Goal: Task Accomplishment & Management: Complete application form

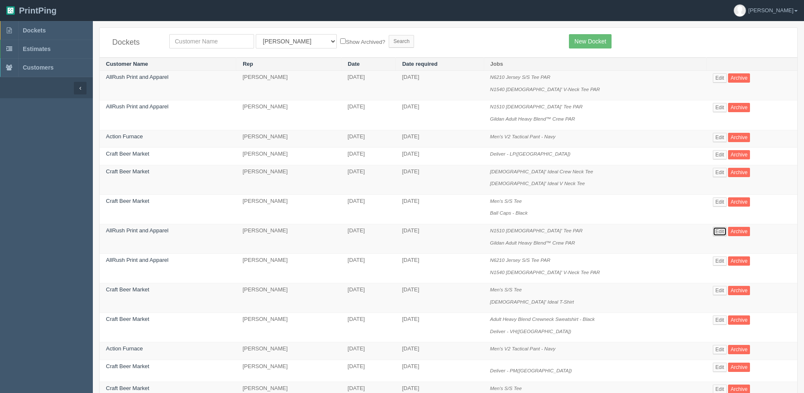
click at [722, 230] on link "Edit" at bounding box center [720, 231] width 14 height 9
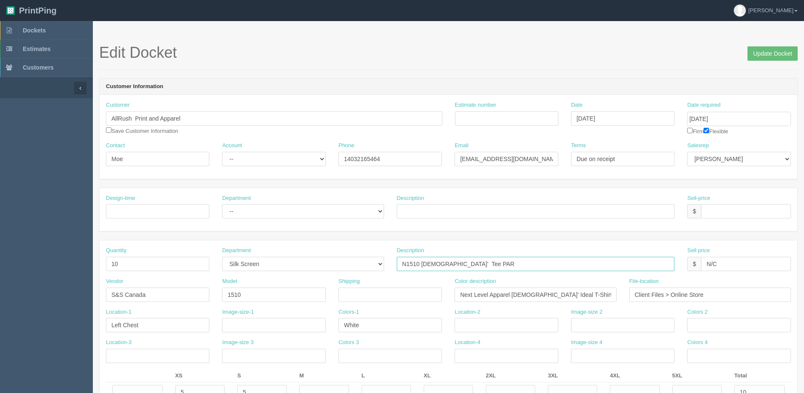
drag, startPoint x: 501, startPoint y: 267, endPoint x: 263, endPoint y: 276, distance: 237.8
click at [256, 276] on div "Quantity 10 Department -- Embroidery Silk Screen Heat Press Outsource Design De…" at bounding box center [449, 262] width 698 height 31
drag, startPoint x: 599, startPoint y: 295, endPoint x: 285, endPoint y: 312, distance: 314.1
click at [285, 312] on div "Quantity 10 Department -- Embroidery Silk Screen Heat Press Outsource Design De…" at bounding box center [449, 359] width 698 height 236
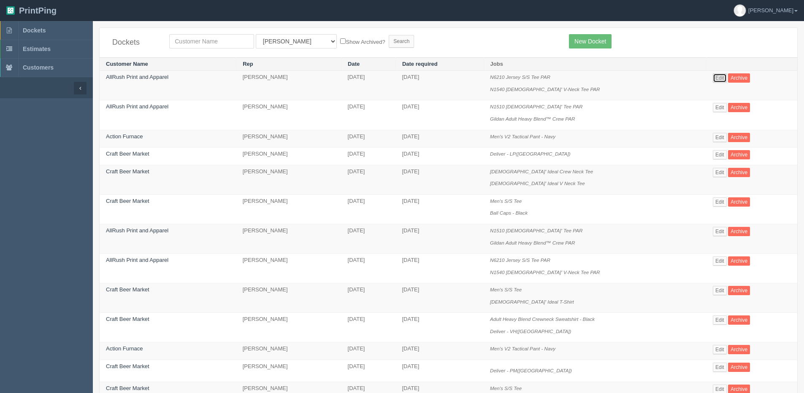
click at [723, 77] on link "Edit" at bounding box center [720, 77] width 14 height 9
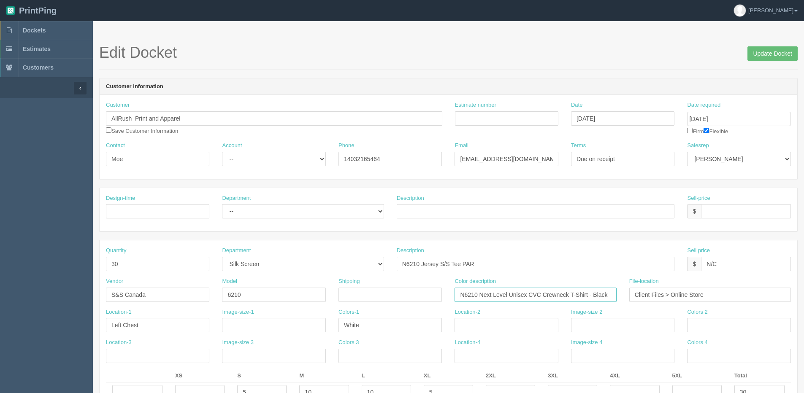
click at [604, 291] on input "N6210 Next Level Unisex CVC Crewneck T-Shirt - Black" at bounding box center [536, 295] width 162 height 14
click at [765, 52] on input "Update Docket" at bounding box center [773, 53] width 50 height 14
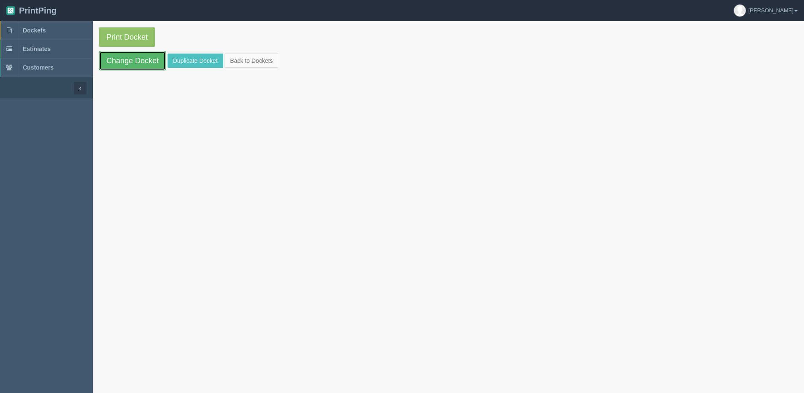
click at [114, 62] on link "Change Docket" at bounding box center [132, 60] width 67 height 19
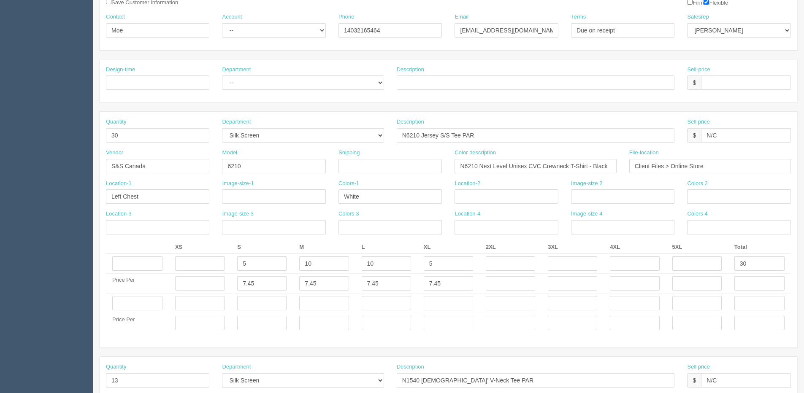
scroll to position [42, 0]
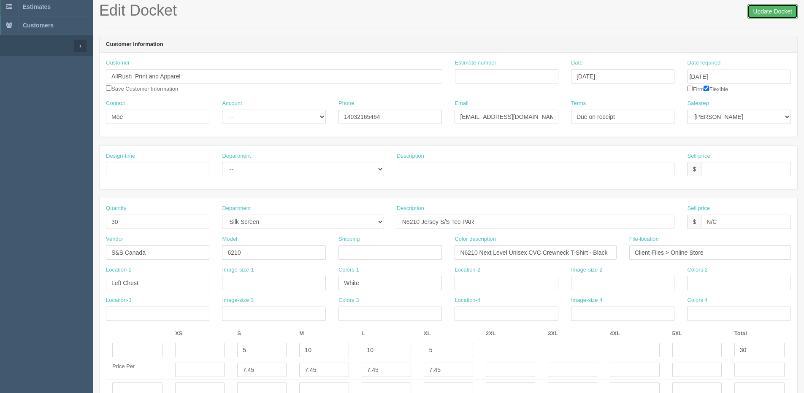
click at [774, 10] on input "Update Docket" at bounding box center [773, 11] width 50 height 14
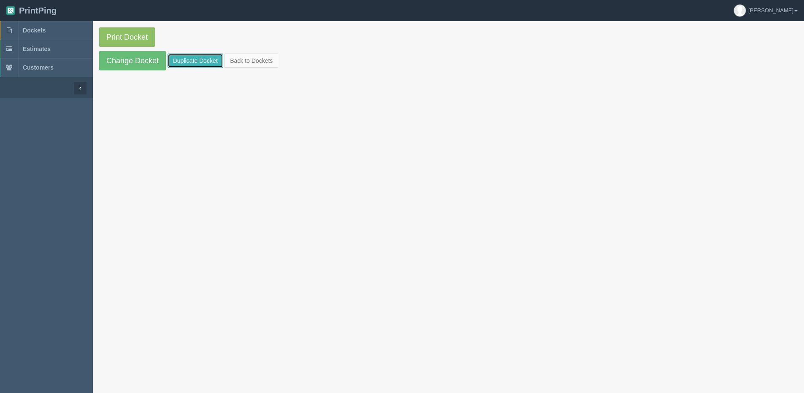
click at [183, 59] on link "Duplicate Docket" at bounding box center [196, 61] width 56 height 14
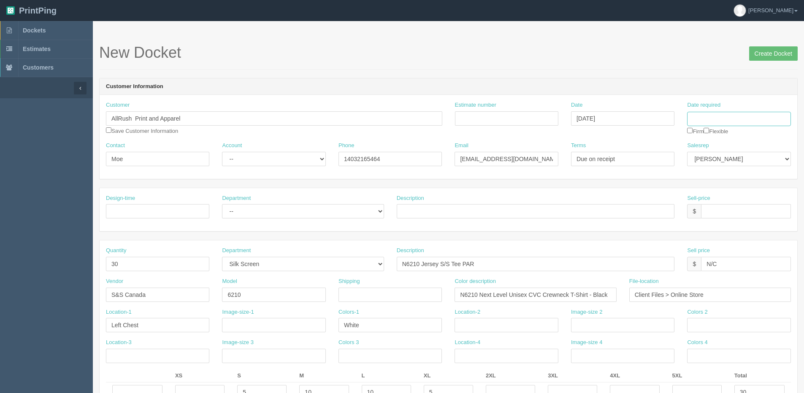
click at [753, 116] on input "Date required" at bounding box center [738, 119] width 103 height 14
click at [753, 201] on td "26" at bounding box center [752, 200] width 10 height 12
type input "[DATE]"
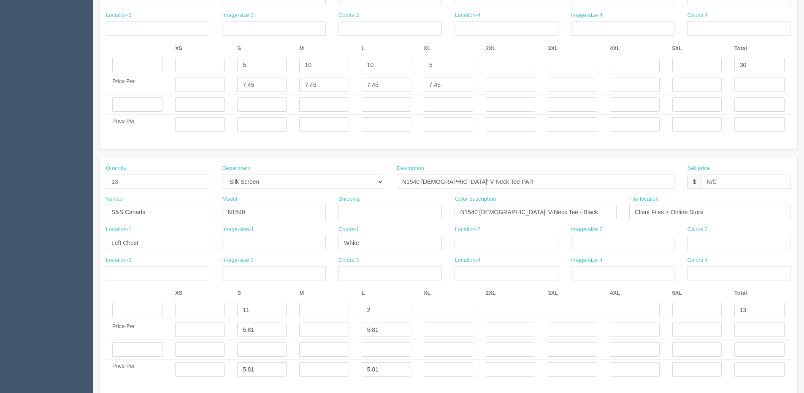
scroll to position [422, 0]
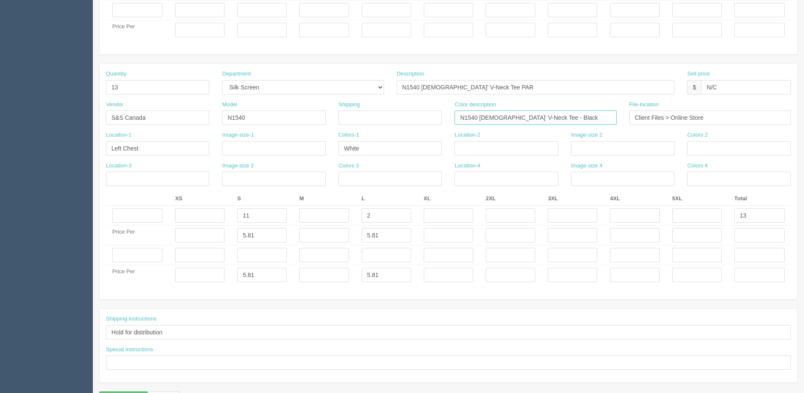
drag, startPoint x: 566, startPoint y: 118, endPoint x: 339, endPoint y: 122, distance: 227.5
click at [339, 122] on div "Vendor S&S Canada Model N1540 Shipping Color description N1540 Ladies' V-Neck T…" at bounding box center [449, 116] width 698 height 31
paste input "ext Level Apparel Ladies' Ideal T-Shirt"
type input "Next Level Apparel Ladies' Ideal T-Shirt - Black"
drag, startPoint x: 495, startPoint y: 87, endPoint x: 201, endPoint y: 86, distance: 293.8
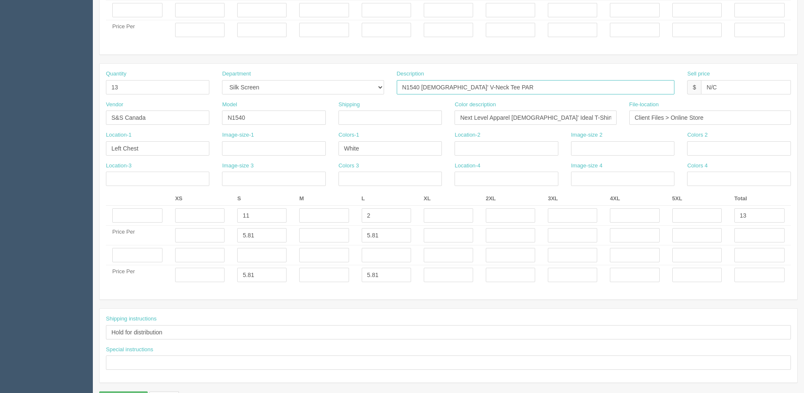
click at [201, 86] on div "Quantity 13 Department -- Embroidery Silk Screen Heat Press Outsource Design De…" at bounding box center [449, 85] width 698 height 31
paste input "10 Ladies'"
type input "N1510 [DEMOGRAPHIC_DATA]' Tee PAR"
drag, startPoint x: 239, startPoint y: 118, endPoint x: 256, endPoint y: 116, distance: 17.4
click at [256, 116] on input "N1540" at bounding box center [273, 118] width 103 height 14
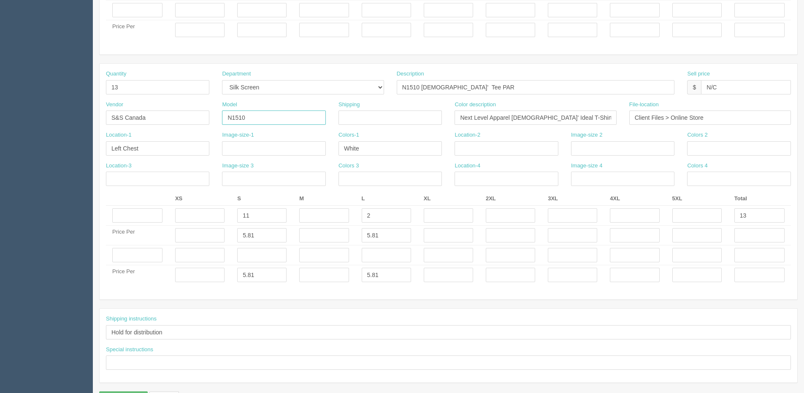
type input "N1510"
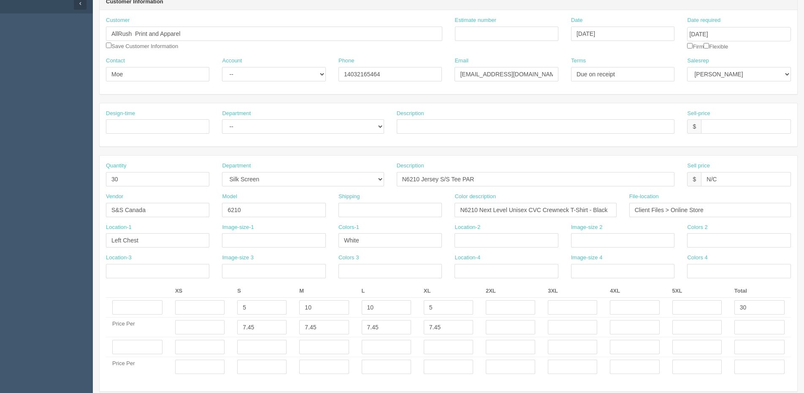
scroll to position [0, 0]
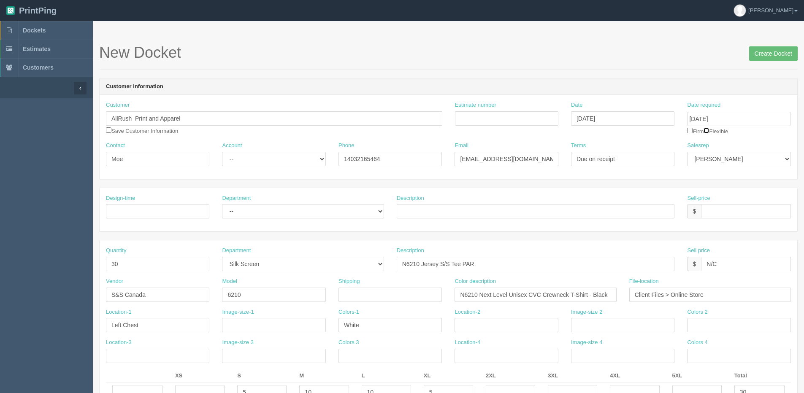
click at [709, 132] on input "checkbox" at bounding box center [706, 130] width 5 height 5
checkbox input "true"
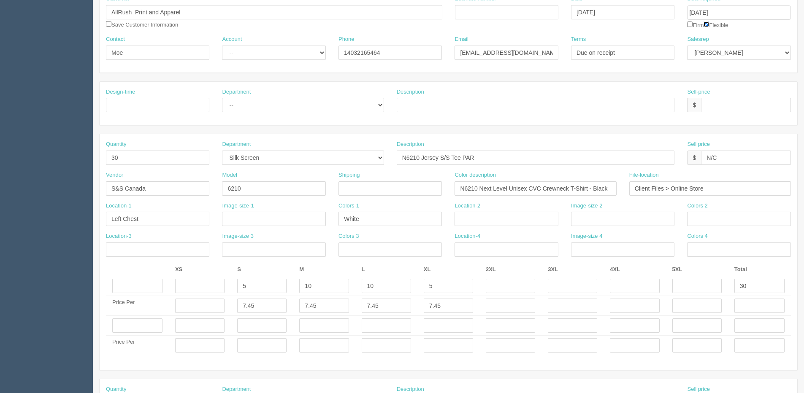
scroll to position [127, 0]
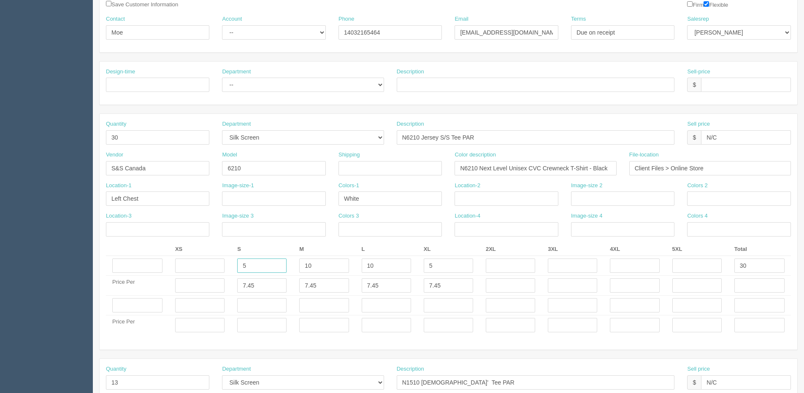
click at [195, 270] on tr "5 10 10 5 30" at bounding box center [448, 266] width 685 height 20
type input "11"
type input "12"
type input "11"
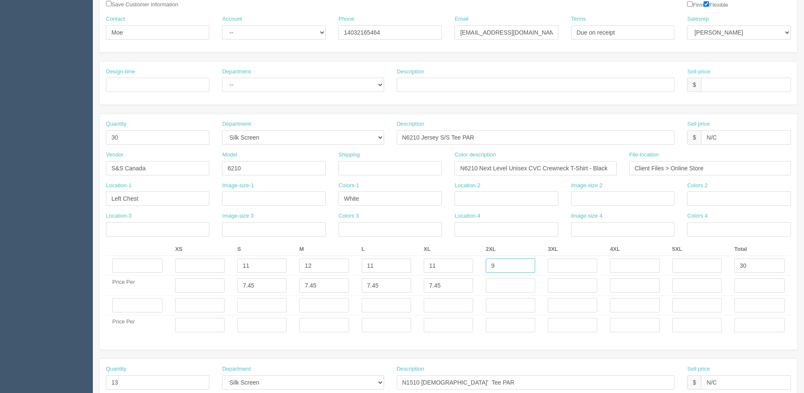
type input "9"
type input "12"
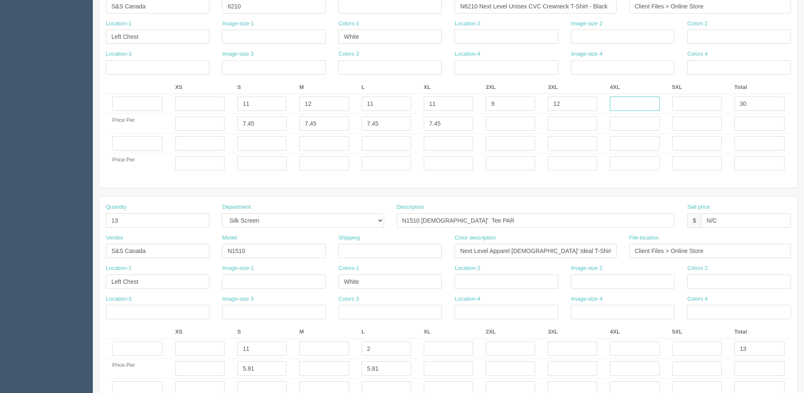
scroll to position [295, 0]
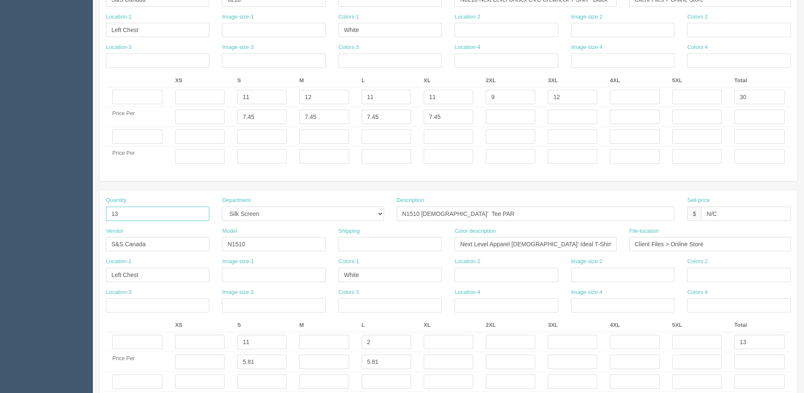
drag, startPoint x: 151, startPoint y: 209, endPoint x: 79, endPoint y: 217, distance: 72.7
click at [79, 217] on section "Dockets Estimates Customers" at bounding box center [402, 136] width 804 height 820
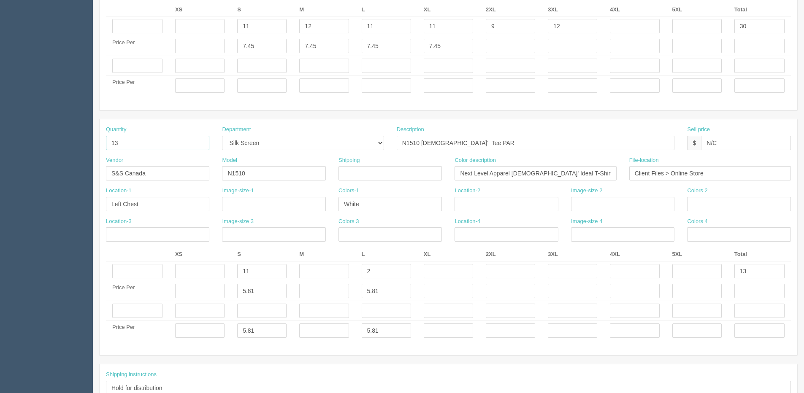
scroll to position [380, 0]
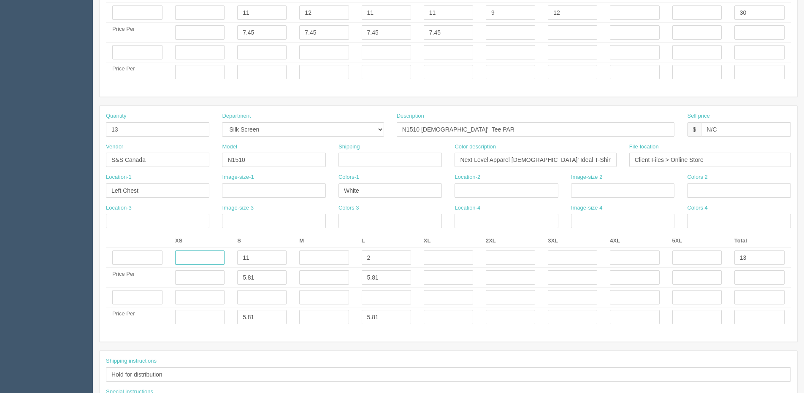
click at [185, 260] on input "text" at bounding box center [199, 258] width 49 height 14
type input "6"
type input "12"
type input "10"
type input "4"
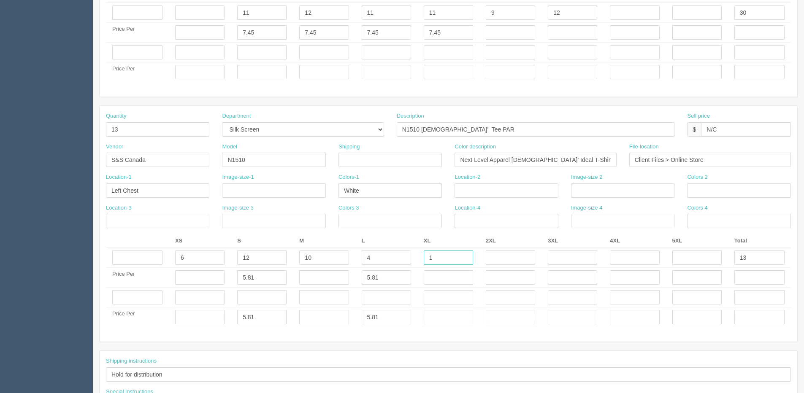
type input "1"
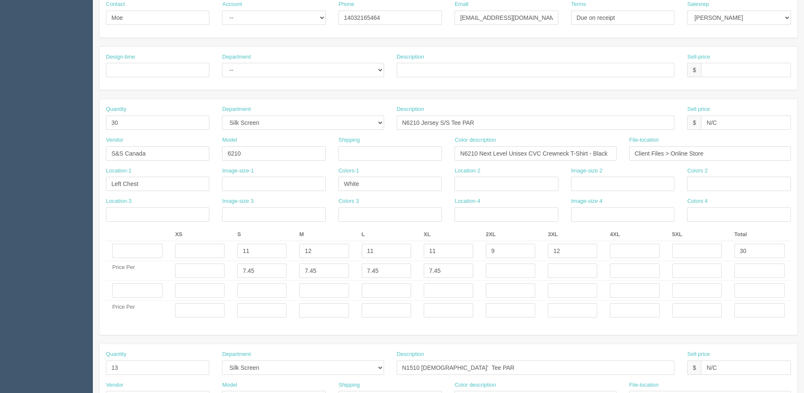
scroll to position [127, 0]
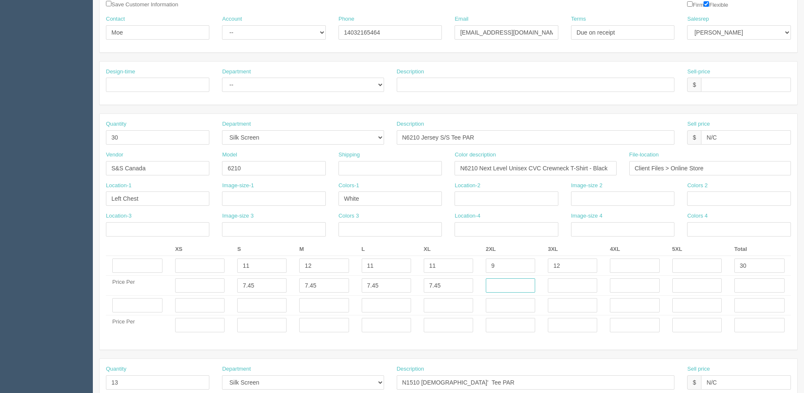
click at [499, 289] on input "text" at bounding box center [510, 286] width 49 height 14
type input "10.55"
type input "12.89"
drag, startPoint x: 763, startPoint y: 267, endPoint x: 586, endPoint y: 285, distance: 177.7
click at [610, 281] on tbody "11 12 11 11 9 12 30 Price Per 7.45 7.45 7.45 7.45 10.55 12.89 Price Per" at bounding box center [448, 295] width 685 height 79
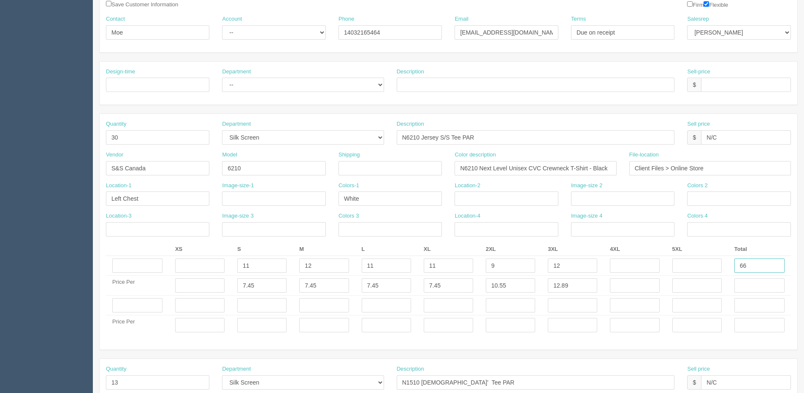
type input "66"
drag, startPoint x: 118, startPoint y: 135, endPoint x: 17, endPoint y: 156, distance: 103.3
click at [43, 151] on section "Dockets Estimates Customers" at bounding box center [402, 304] width 804 height 820
type input "66"
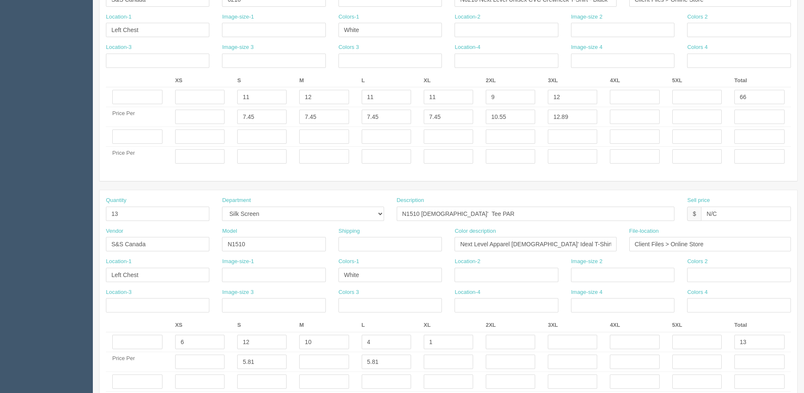
scroll to position [338, 0]
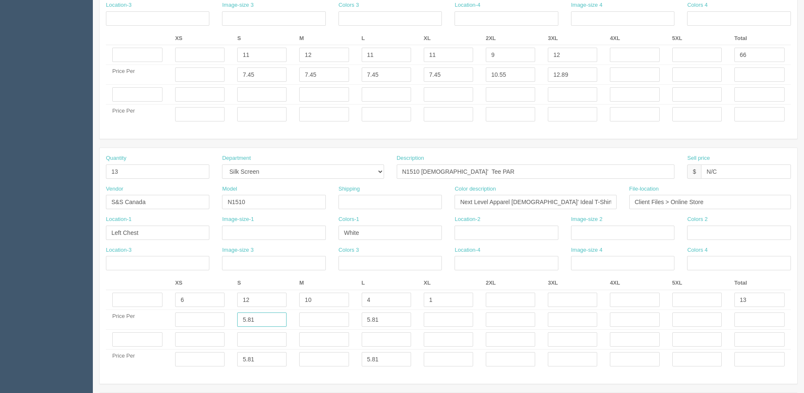
drag, startPoint x: 244, startPoint y: 320, endPoint x: 114, endPoint y: 304, distance: 131.4
click at [119, 336] on tbody "6 12 10 4 1 13 Price Per 5.81 5.81 Price Per 5.81 5.81" at bounding box center [448, 329] width 685 height 79
type input "5.39"
type input "4"
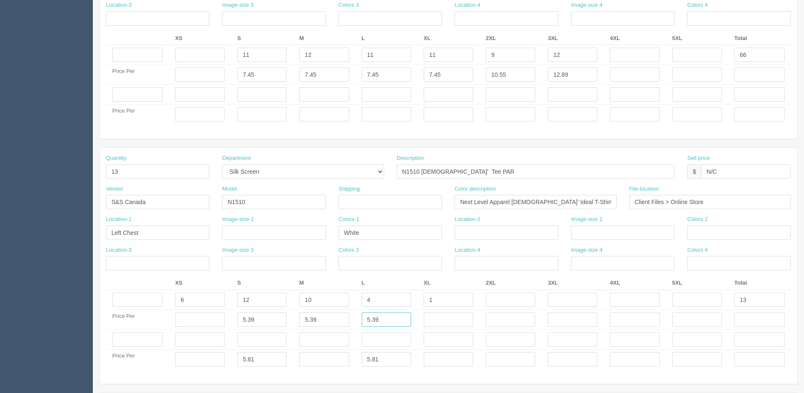
type input "5.39"
drag, startPoint x: 265, startPoint y: 358, endPoint x: 120, endPoint y: 371, distance: 145.4
click at [120, 371] on div "Quantity 13 Department -- Embroidery Silk Screen Heat Press Outsource Design De…" at bounding box center [449, 266] width 698 height 236
type input "+"
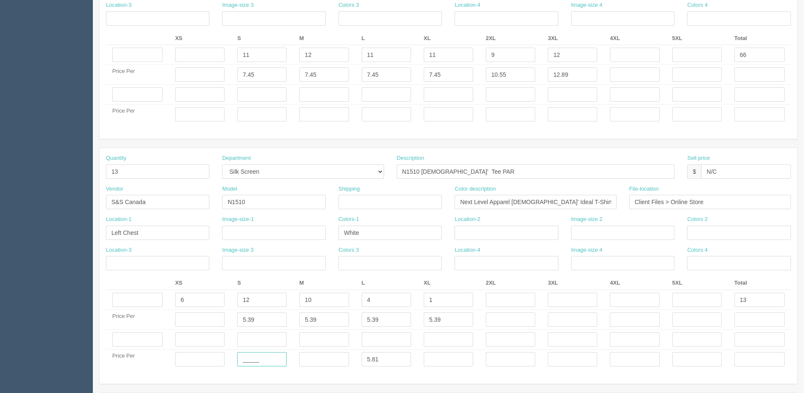
type input "_____"
type input "+"
click at [206, 318] on input "text" at bounding box center [199, 320] width 49 height 14
type input "5.39"
drag, startPoint x: 282, startPoint y: 365, endPoint x: 190, endPoint y: 365, distance: 91.6
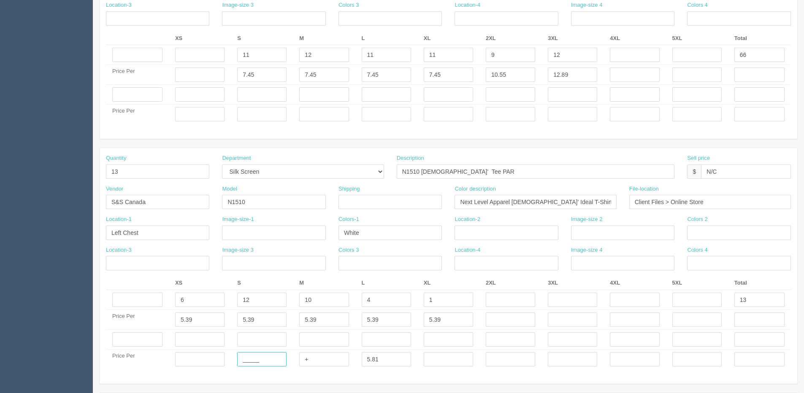
click at [190, 365] on tr "Price Per _____ + 5.81" at bounding box center [448, 360] width 685 height 20
click at [217, 362] on input "text" at bounding box center [199, 359] width 49 height 14
paste input "_____"
type input "_____"
drag, startPoint x: 322, startPoint y: 360, endPoint x: 256, endPoint y: 368, distance: 66.3
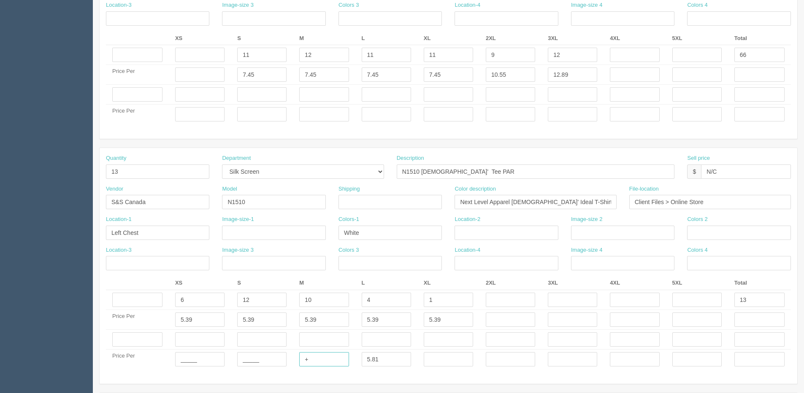
click at [256, 368] on tr "Price Per _____ _____ + 5.81" at bounding box center [448, 360] width 685 height 20
paste input "_____"
type input "_____"
drag, startPoint x: 387, startPoint y: 359, endPoint x: 313, endPoint y: 370, distance: 75.5
click at [311, 371] on div "Quantity 13 Department -- Embroidery Silk Screen Heat Press Outsource Design De…" at bounding box center [449, 266] width 698 height 236
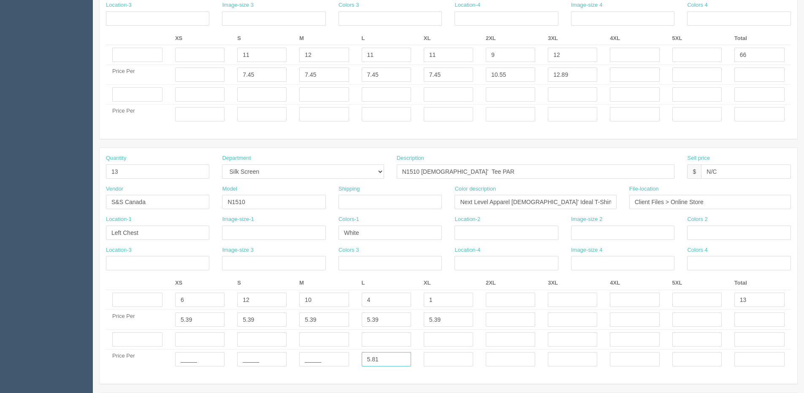
paste input "_____"
type input "_____"
click at [444, 363] on input "text" at bounding box center [448, 359] width 49 height 14
paste input "_____"
type input "_____"
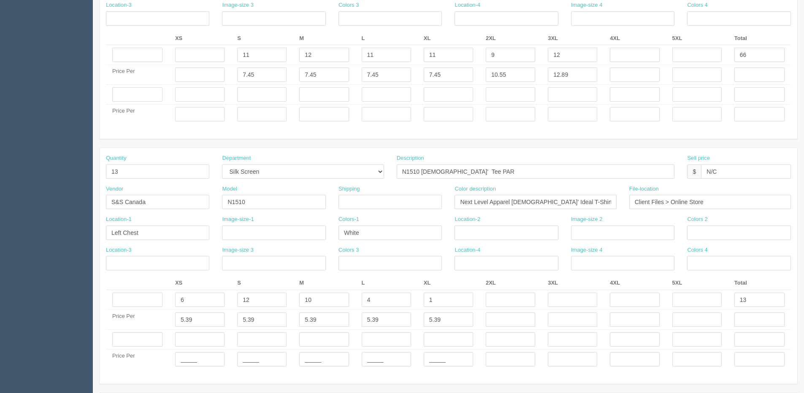
click at [467, 378] on div "Quantity 13 Department -- Embroidery Silk Screen Heat Press Outsource Design De…" at bounding box center [449, 266] width 698 height 236
drag, startPoint x: 142, startPoint y: 174, endPoint x: 24, endPoint y: 182, distance: 117.6
click at [28, 182] on section "Dockets Estimates Customers" at bounding box center [402, 93] width 804 height 820
type input "33"
drag, startPoint x: 752, startPoint y: 305, endPoint x: 656, endPoint y: 295, distance: 96.7
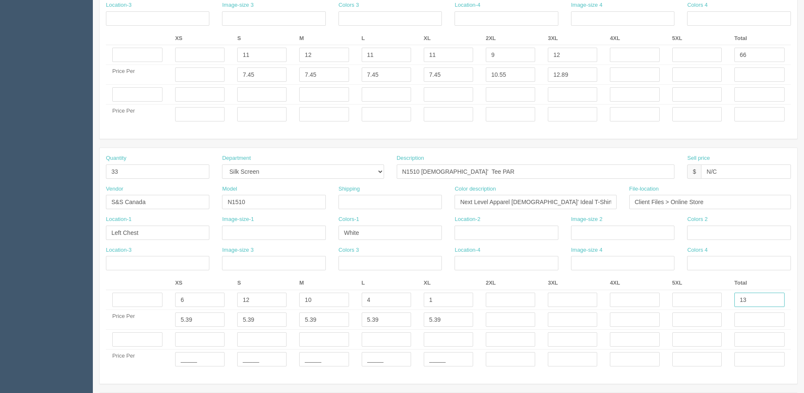
click at [712, 306] on tr "6 12 10 4 1 13" at bounding box center [448, 300] width 685 height 20
type input "33"
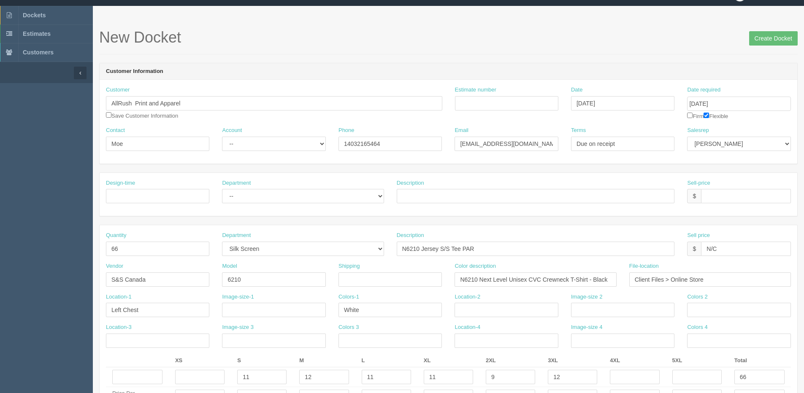
scroll to position [0, 0]
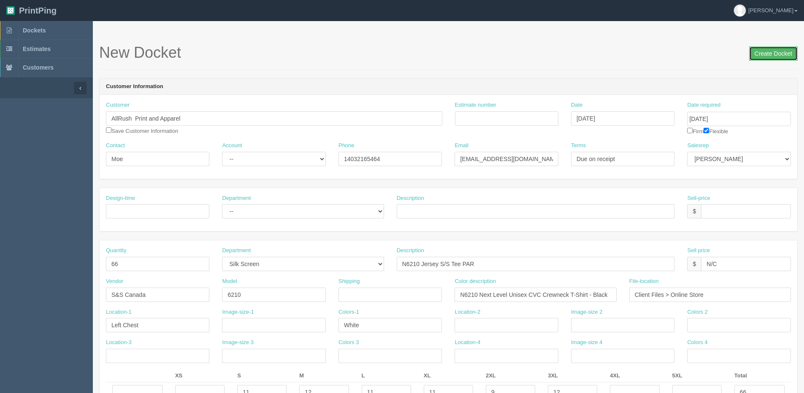
click at [762, 57] on input "Create Docket" at bounding box center [773, 53] width 49 height 14
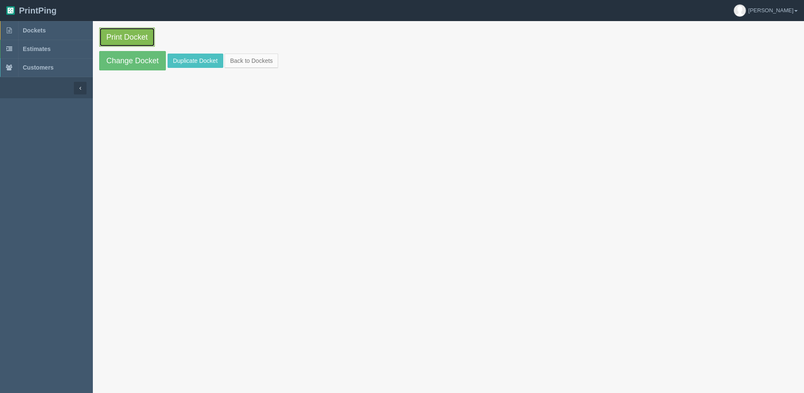
click at [126, 38] on link "Print Docket" at bounding box center [127, 36] width 56 height 19
click at [241, 64] on link "Back to Dockets" at bounding box center [252, 61] width 54 height 14
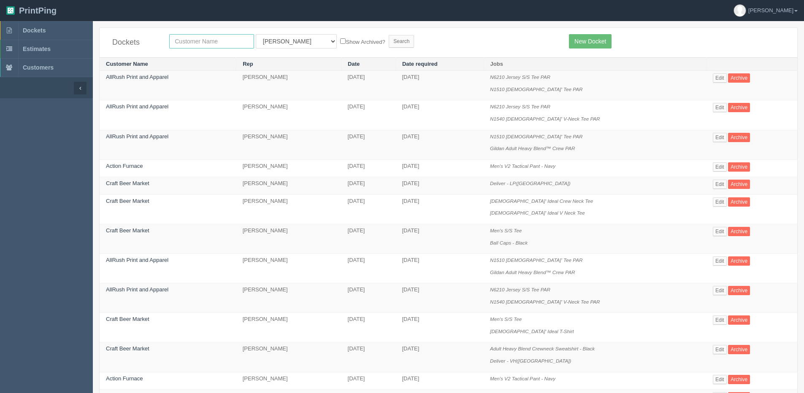
click at [230, 46] on input "text" at bounding box center [211, 41] width 85 height 14
type input "Allrush"
click at [389, 35] on input "Search" at bounding box center [401, 41] width 25 height 13
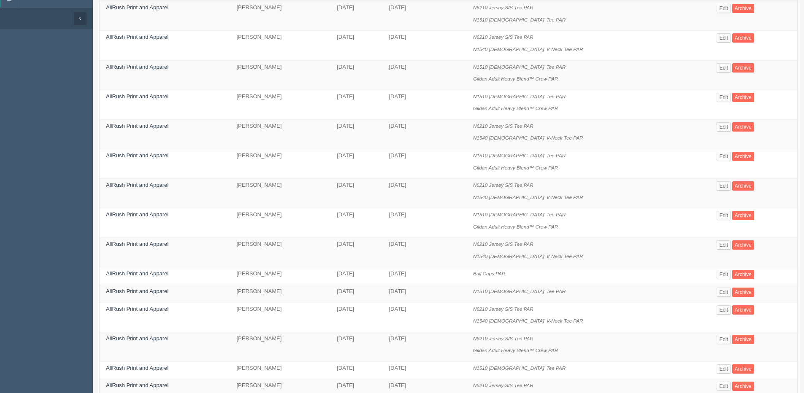
scroll to position [84, 0]
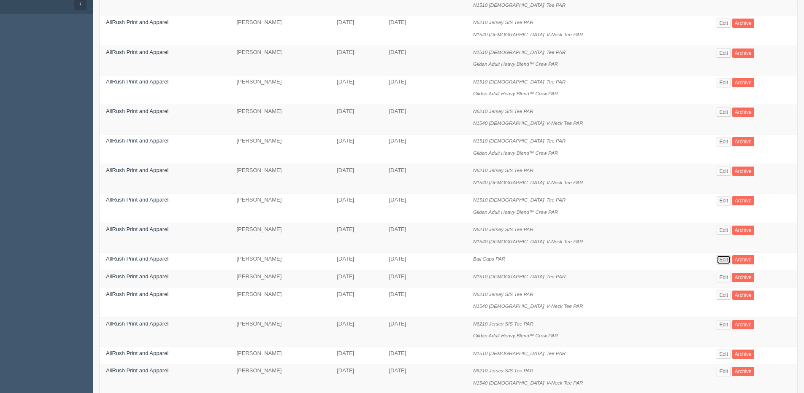
click at [728, 257] on link "Edit" at bounding box center [724, 259] width 14 height 9
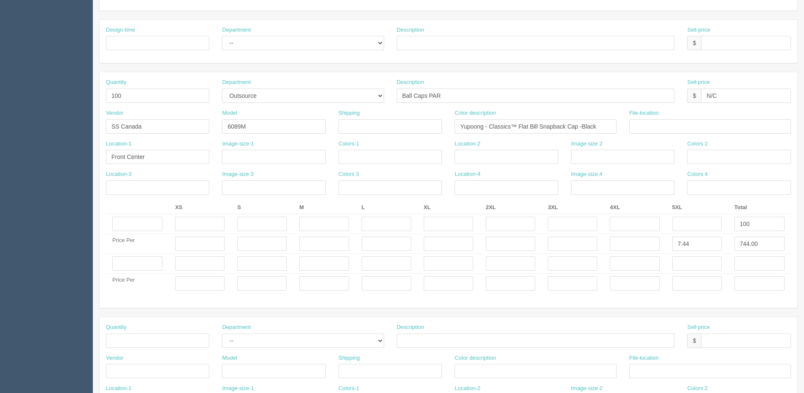
scroll to position [169, 0]
drag, startPoint x: 255, startPoint y: 126, endPoint x: 29, endPoint y: 129, distance: 225.8
click at [35, 129] on section "Dockets Estimates Customers" at bounding box center [402, 262] width 804 height 820
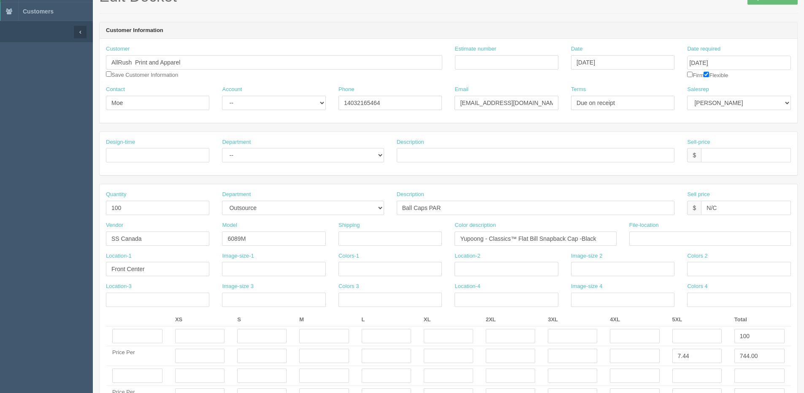
scroll to position [127, 0]
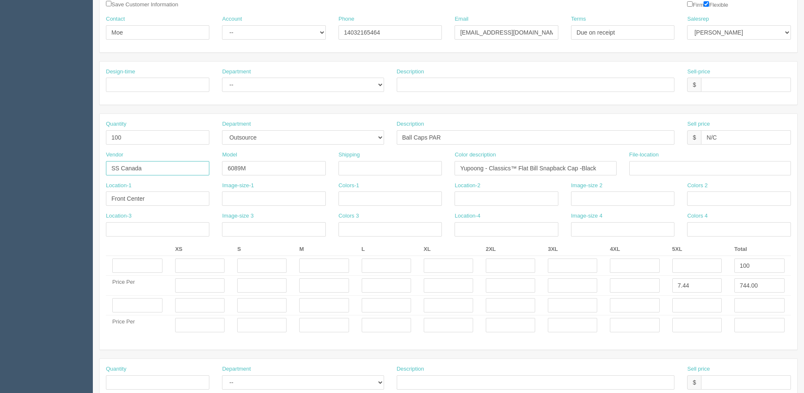
drag, startPoint x: 158, startPoint y: 170, endPoint x: -26, endPoint y: 184, distance: 185.0
click at [0, 184] on html "PrintPing Dan Edit account ( dan@arapparel.ca ) Logout Dockets Estimates" at bounding box center [402, 293] width 804 height 841
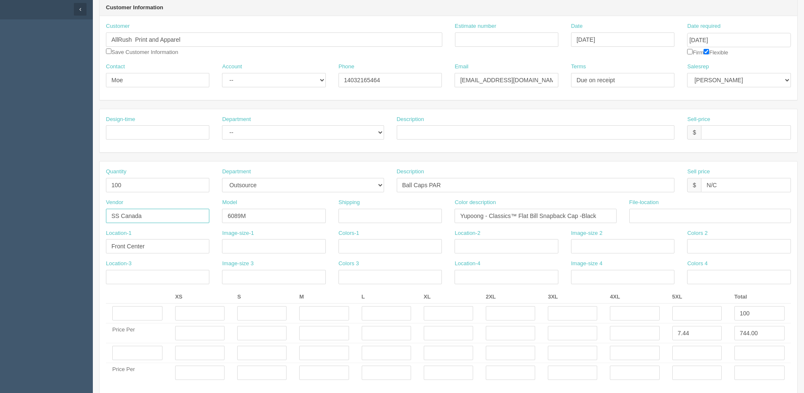
scroll to position [0, 0]
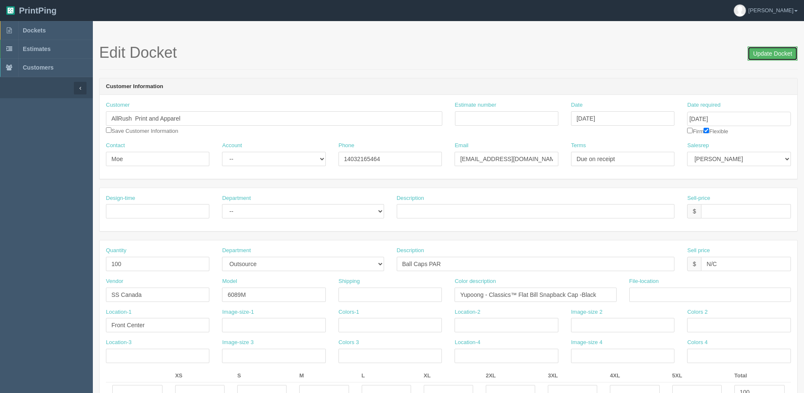
click at [767, 54] on input "Update Docket" at bounding box center [773, 53] width 50 height 14
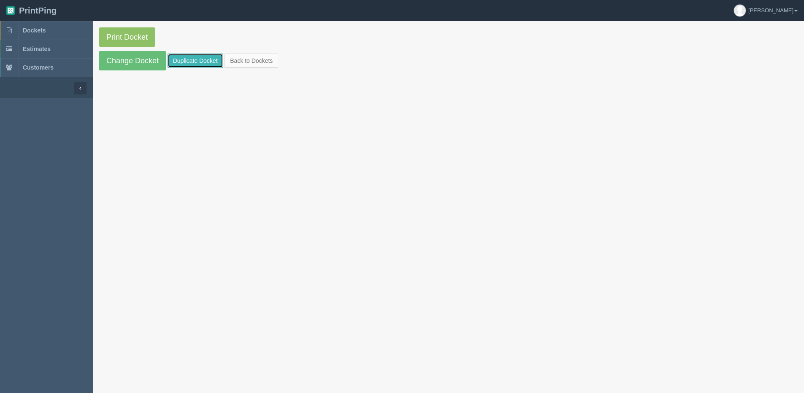
click at [200, 60] on link "Duplicate Docket" at bounding box center [196, 61] width 56 height 14
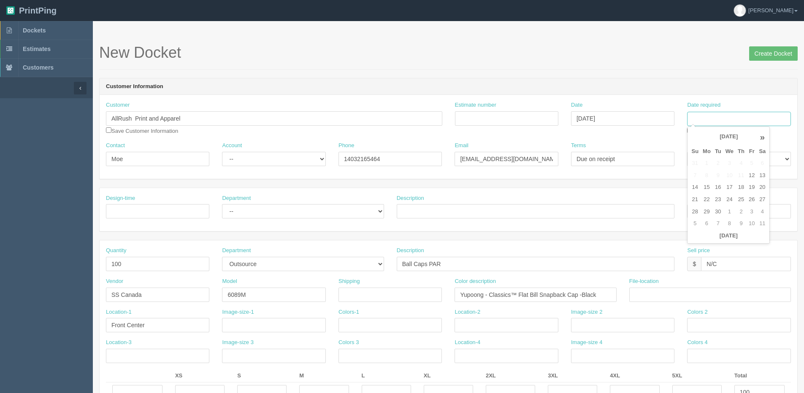
click at [744, 118] on input "Date required" at bounding box center [738, 119] width 103 height 14
click at [703, 237] on th "Today" at bounding box center [728, 236] width 79 height 12
click at [718, 209] on td "30" at bounding box center [718, 212] width 11 height 12
type input "[DATE]"
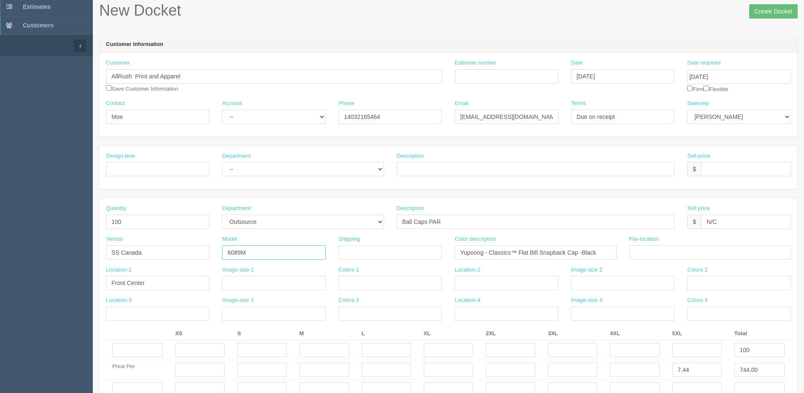
click at [227, 254] on input "6089M" at bounding box center [273, 253] width 103 height 14
drag, startPoint x: 114, startPoint y: 261, endPoint x: 10, endPoint y: 275, distance: 105.2
click at [10, 275] on section "Dockets Estimates Customers" at bounding box center [402, 389] width 804 height 820
type input "Sanmar"
click at [225, 255] on input "6089M" at bounding box center [273, 253] width 103 height 14
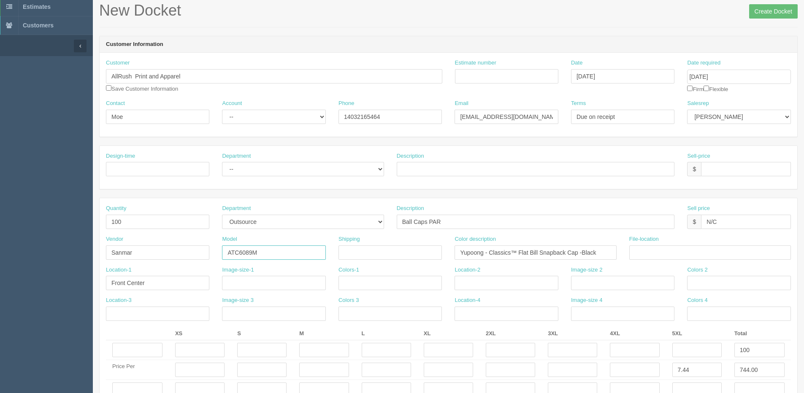
type input "ATC6089M"
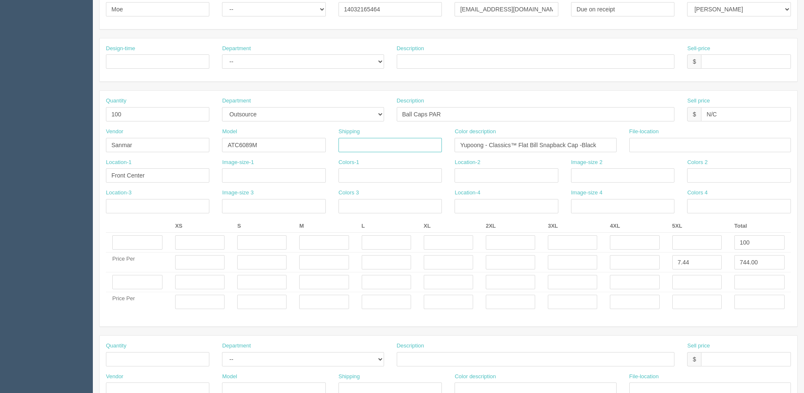
scroll to position [169, 0]
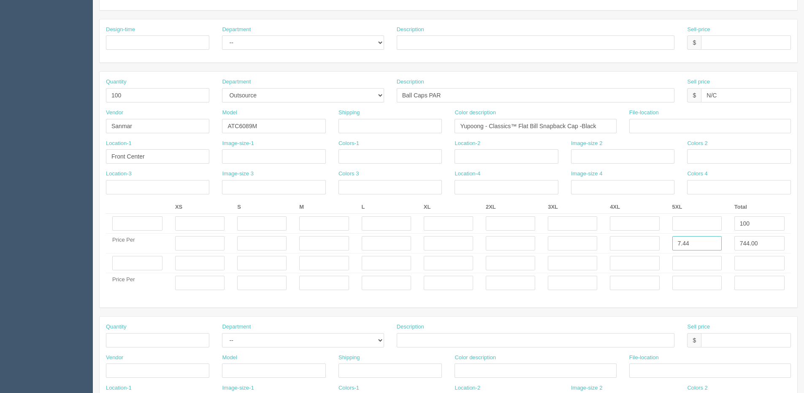
drag, startPoint x: 703, startPoint y: 243, endPoint x: 504, endPoint y: 250, distance: 199.4
click at [526, 248] on tr "Price Per 7.44 744.00" at bounding box center [448, 244] width 685 height 20
type input "7.99"
type input "7"
drag, startPoint x: 750, startPoint y: 239, endPoint x: 749, endPoint y: 244, distance: 5.1
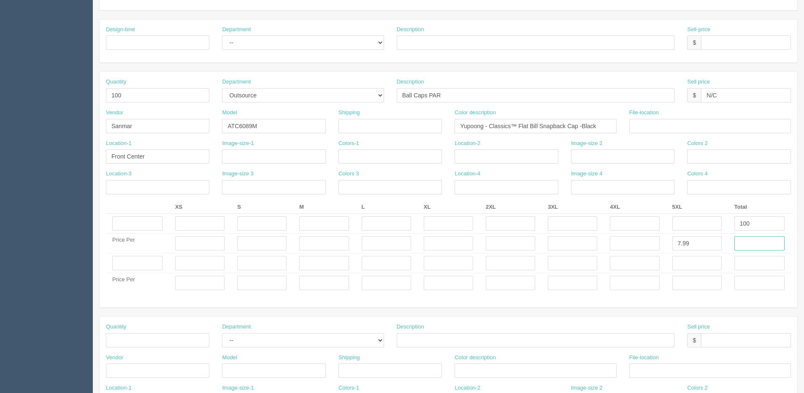
click at [749, 245] on input "text" at bounding box center [759, 243] width 50 height 14
type input "799.00"
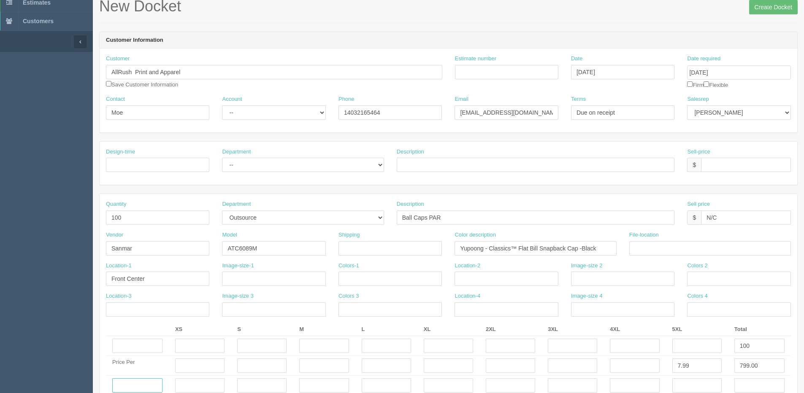
scroll to position [25, 0]
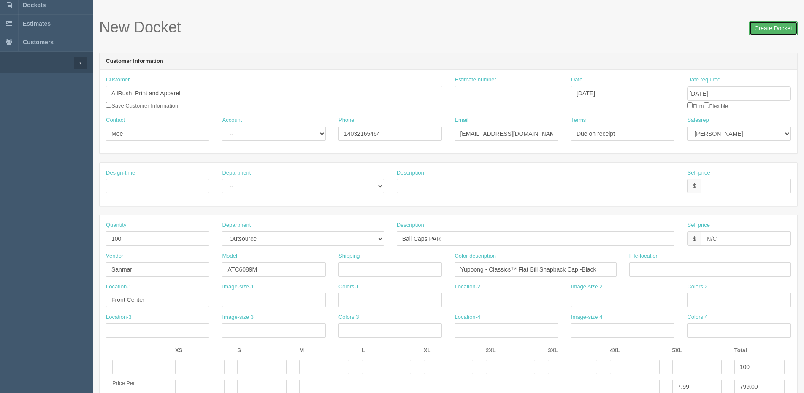
click at [770, 30] on input "Create Docket" at bounding box center [773, 28] width 49 height 14
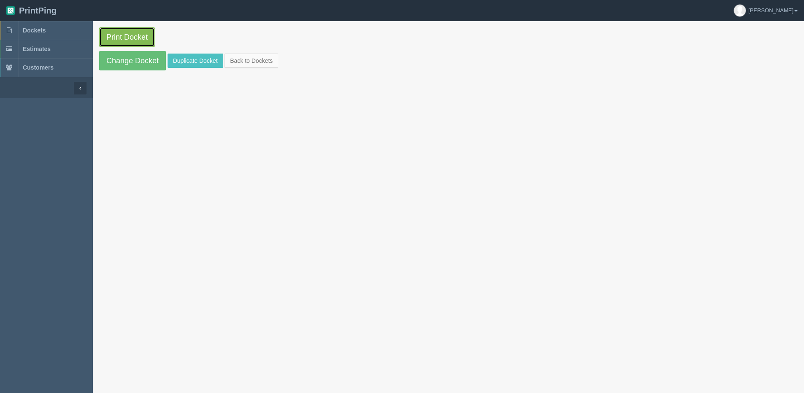
click at [129, 35] on link "Print Docket" at bounding box center [127, 36] width 56 height 19
drag, startPoint x: 245, startPoint y: 58, endPoint x: 238, endPoint y: 57, distance: 6.8
click at [245, 58] on link "Back to Dockets" at bounding box center [252, 61] width 54 height 14
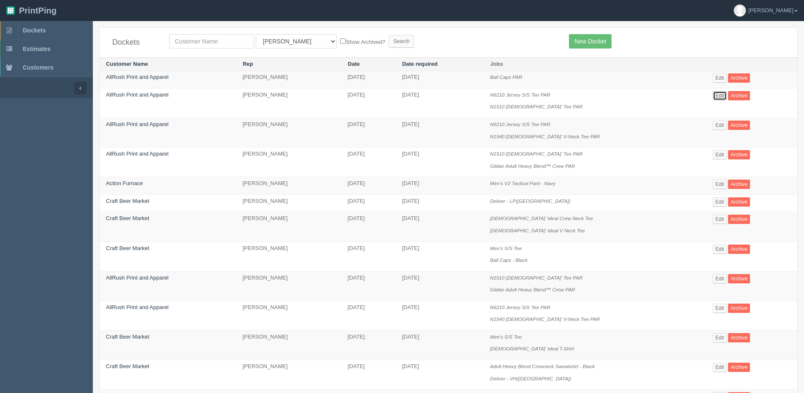
click at [719, 96] on link "Edit" at bounding box center [720, 95] width 14 height 9
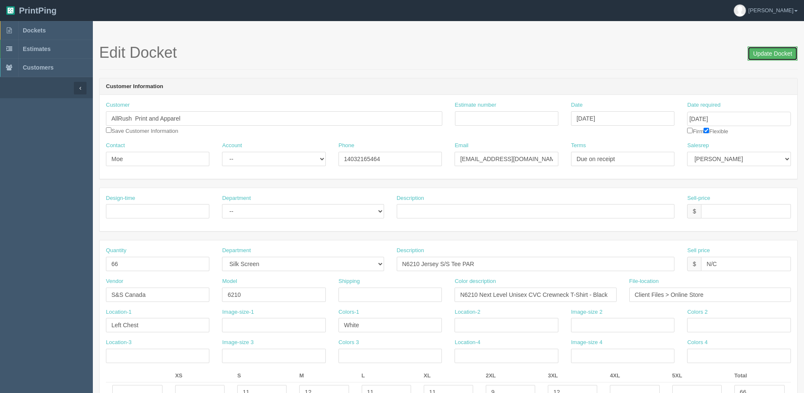
click at [758, 57] on input "Update Docket" at bounding box center [773, 53] width 50 height 14
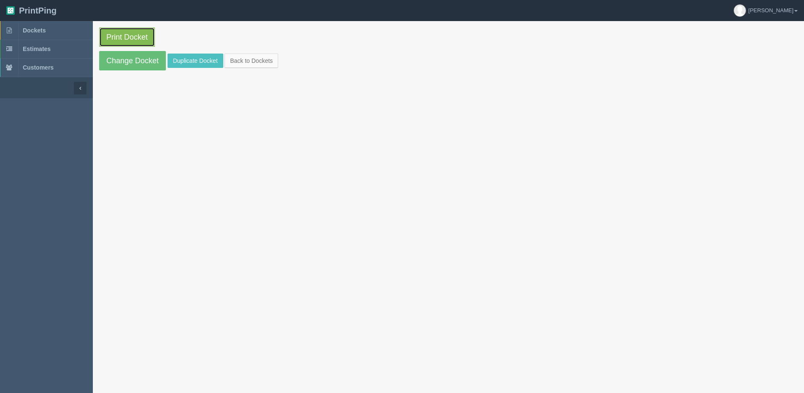
click at [117, 37] on link "Print Docket" at bounding box center [127, 36] width 56 height 19
click at [112, 64] on link "Change Docket" at bounding box center [132, 60] width 67 height 19
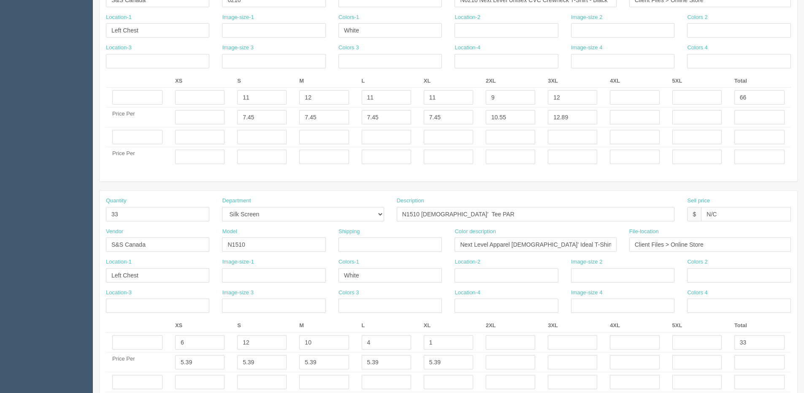
scroll to position [380, 0]
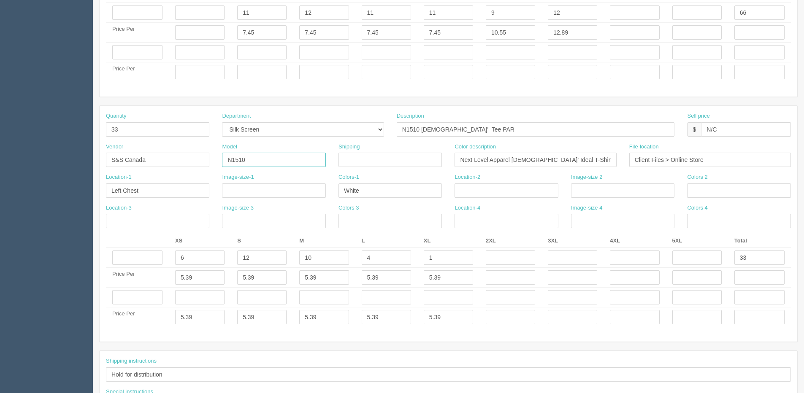
drag, startPoint x: 260, startPoint y: 161, endPoint x: 147, endPoint y: 163, distance: 112.7
click at [147, 163] on div "Vendor S&S Canada Model N1510 Shipping Color description Next Level Apparel Lad…" at bounding box center [449, 158] width 698 height 31
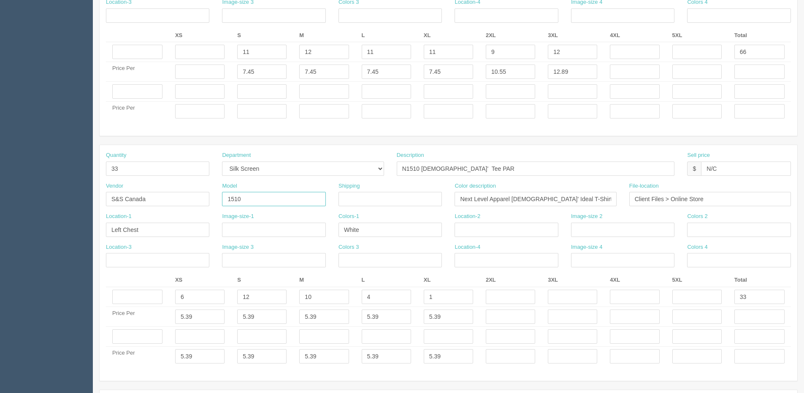
scroll to position [405, 0]
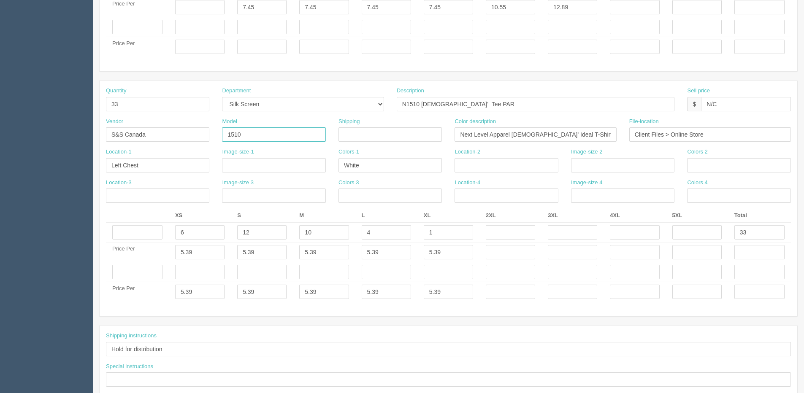
type input "1510"
drag, startPoint x: 195, startPoint y: 293, endPoint x: 65, endPoint y: 283, distance: 131.3
click at [65, 283] on section "Dockets Estimates Customers" at bounding box center [402, 26] width 804 height 820
type input "____"
drag, startPoint x: 162, startPoint y: 295, endPoint x: 33, endPoint y: 294, distance: 129.2
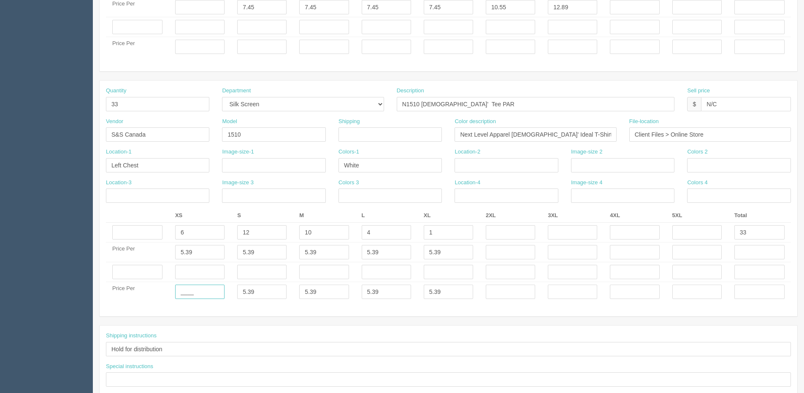
click at [25, 295] on section "Dockets Estimates Customers" at bounding box center [402, 26] width 804 height 820
drag, startPoint x: 265, startPoint y: 287, endPoint x: 198, endPoint y: 296, distance: 67.8
click at [179, 295] on tr "Price Per ____ 5.39 5.39 5.39 5.39" at bounding box center [448, 292] width 685 height 20
paste input "____"
type input "____"
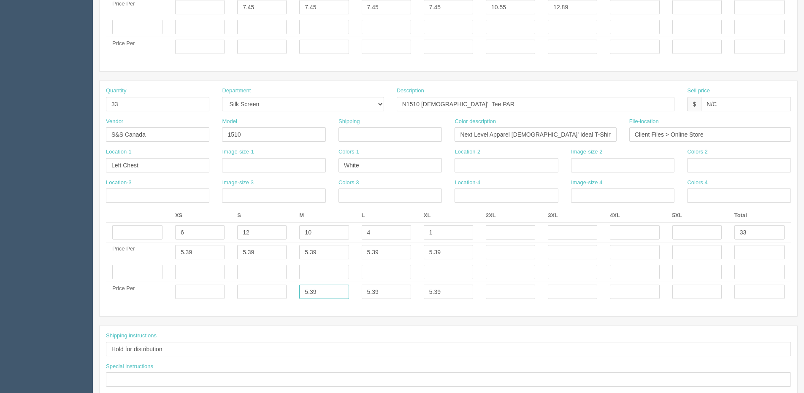
drag, startPoint x: 331, startPoint y: 294, endPoint x: 225, endPoint y: 305, distance: 107.4
click at [224, 305] on div "Quantity 33 Department -- Embroidery Silk Screen Heat Press Outsource Design De…" at bounding box center [449, 199] width 698 height 236
paste input "____"
type input "____"
drag, startPoint x: 379, startPoint y: 290, endPoint x: 488, endPoint y: 289, distance: 108.5
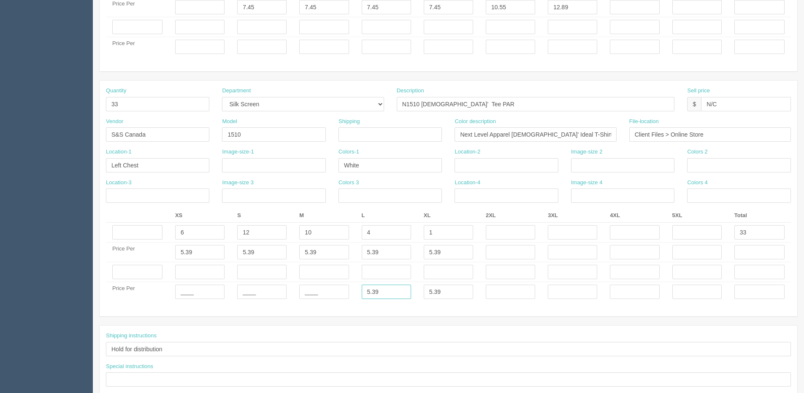
click at [293, 294] on tr "Price Per ____ ____ ____ 5.39 5.39" at bounding box center [448, 292] width 685 height 20
paste input "____"
type input "____"
click at [251, 287] on tr "Price Per ____ ____ ____ ____ 5.39" at bounding box center [448, 292] width 685 height 20
paste input "____"
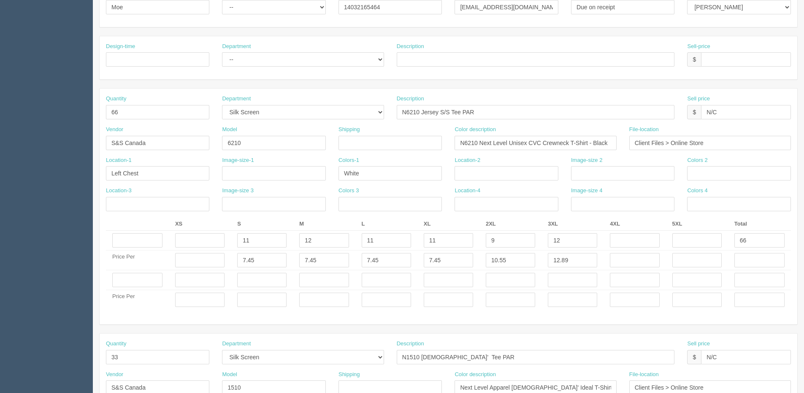
scroll to position [0, 0]
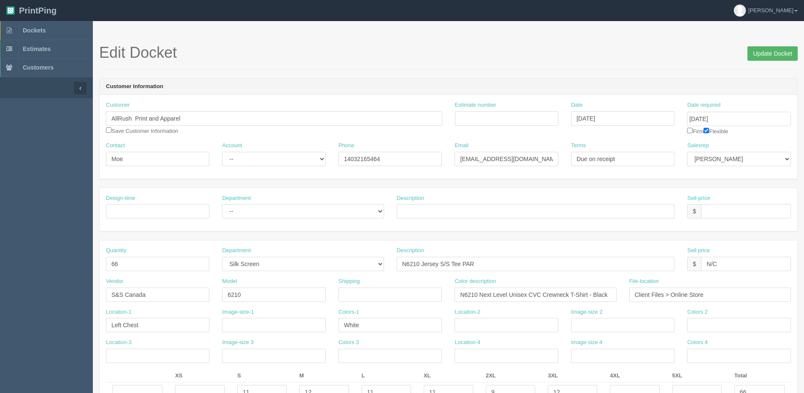
type input "____"
click at [763, 58] on input "Update Docket" at bounding box center [773, 53] width 50 height 14
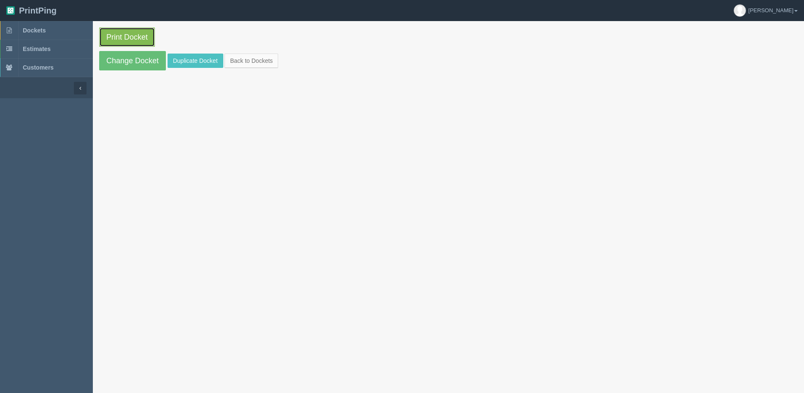
click at [127, 39] on link "Print Docket" at bounding box center [127, 36] width 56 height 19
click at [260, 53] on section "Print Docket Change Docket Duplicate Docket Back to Dockets" at bounding box center [448, 49] width 711 height 56
drag, startPoint x: 251, startPoint y: 58, endPoint x: 248, endPoint y: 54, distance: 4.8
click at [251, 58] on link "Back to Dockets" at bounding box center [252, 61] width 54 height 14
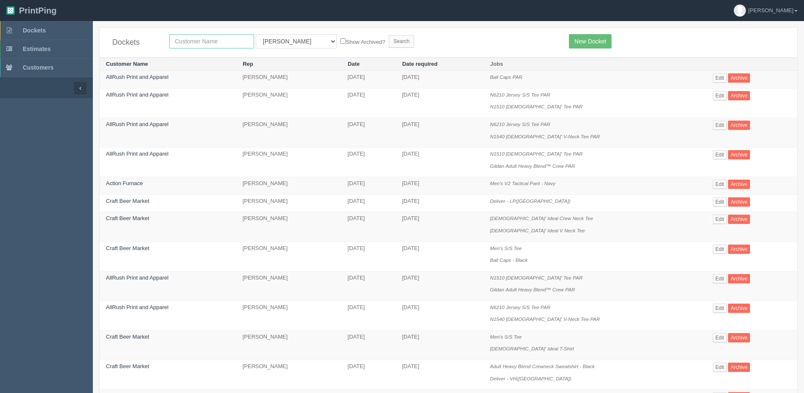
click at [205, 46] on input "text" at bounding box center [211, 41] width 85 height 14
type input "craft"
click at [389, 35] on input "Search" at bounding box center [401, 41] width 25 height 13
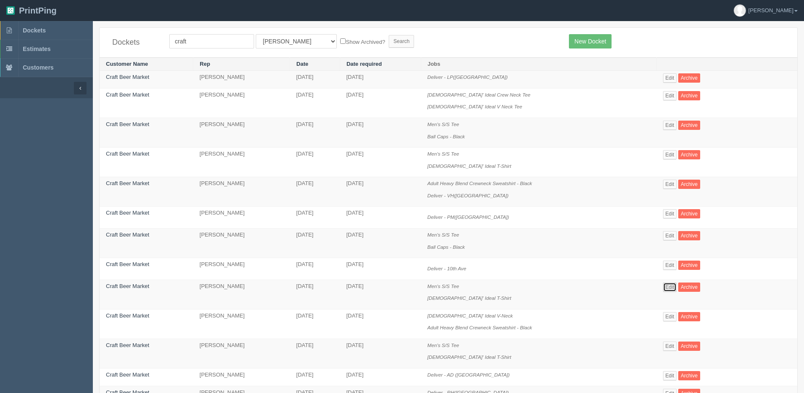
click at [668, 284] on link "Edit" at bounding box center [670, 287] width 14 height 9
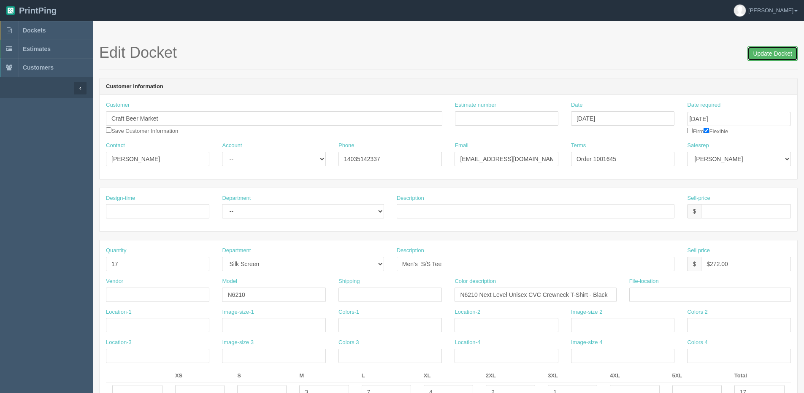
click at [773, 46] on input "Update Docket" at bounding box center [773, 53] width 50 height 14
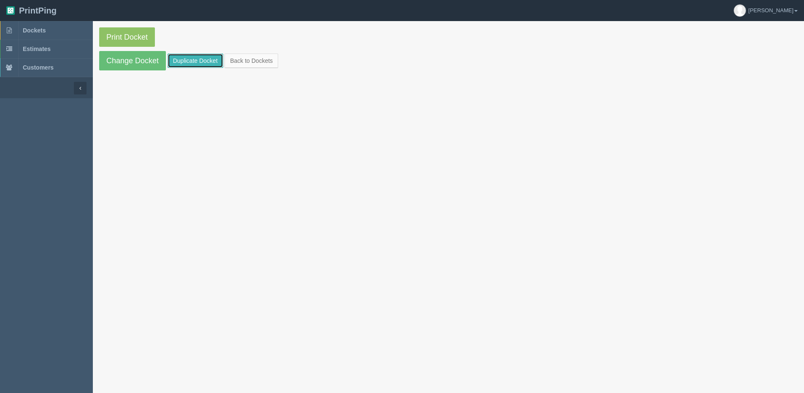
drag, startPoint x: 170, startPoint y: 59, endPoint x: 275, endPoint y: 71, distance: 106.2
click at [170, 58] on link "Duplicate Docket" at bounding box center [196, 61] width 56 height 14
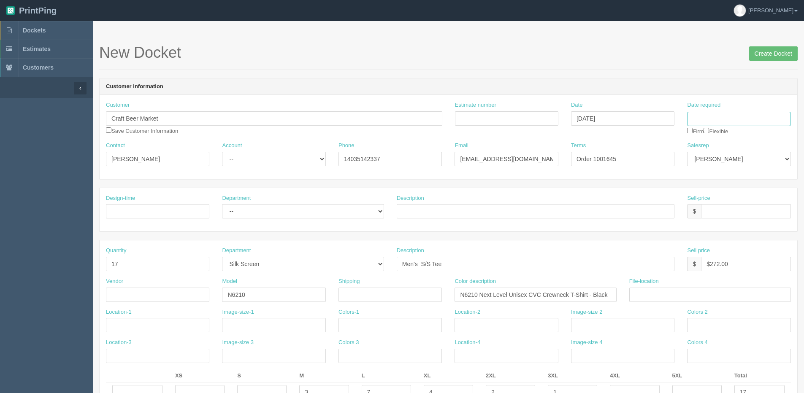
click at [714, 121] on input "Date required" at bounding box center [738, 119] width 103 height 14
click at [754, 199] on td "26" at bounding box center [752, 200] width 10 height 12
type input "[DATE]"
drag, startPoint x: 135, startPoint y: 165, endPoint x: 26, endPoint y: 168, distance: 109.8
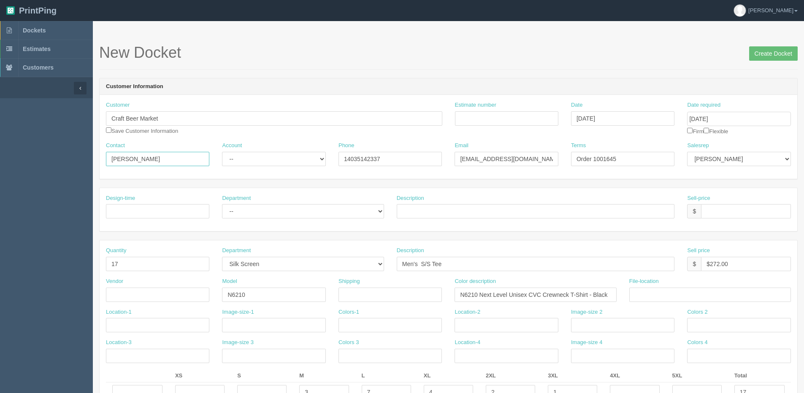
paste input "[PERSON_NAME]"
type input "[PERSON_NAME]"
click at [225, 160] on select "-- Existing Client Allrush Client Rep Client" at bounding box center [273, 159] width 103 height 14
select select "Allrush Client"
click at [222, 152] on select "-- Existing Client Allrush Client Rep Client" at bounding box center [273, 159] width 103 height 14
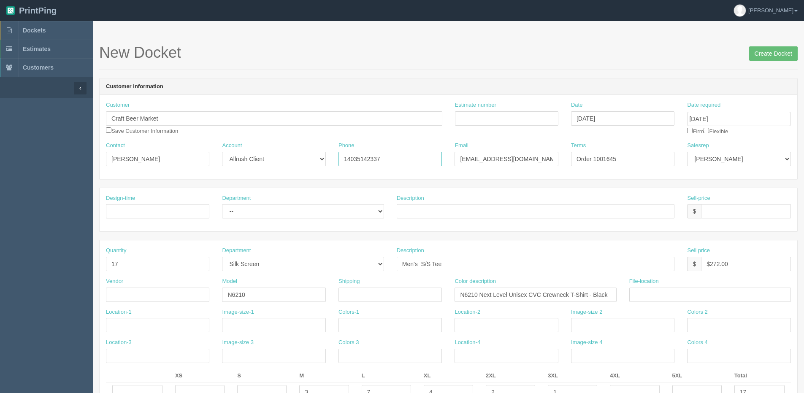
drag, startPoint x: 404, startPoint y: 153, endPoint x: 299, endPoint y: 170, distance: 106.4
click at [299, 170] on div "Contact [PERSON_NAME] Account -- Existing Client Allrush Client Rep Client Phon…" at bounding box center [449, 157] width 698 height 31
paste input "78042"
type input "7804242337"
drag, startPoint x: 460, startPoint y: 161, endPoint x: 656, endPoint y: 159, distance: 196.7
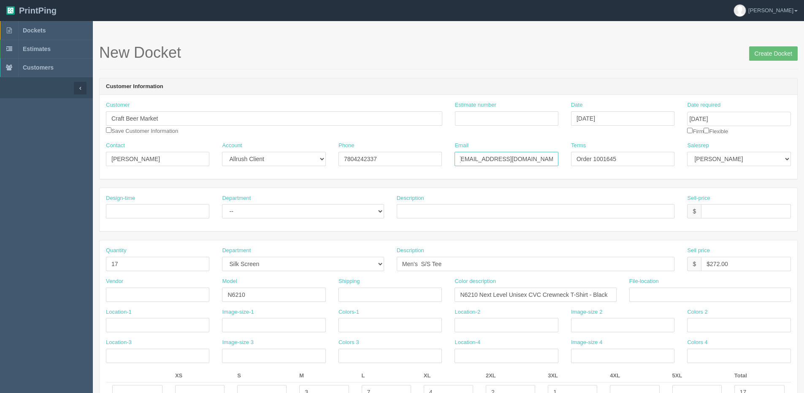
click at [656, 159] on div "Contact [PERSON_NAME] Account -- Existing Client Allrush Client Rep Client Phon…" at bounding box center [449, 157] width 698 height 31
paste input "ricehowardoffice@craft"
type input "[EMAIL_ADDRESS][DOMAIN_NAME]"
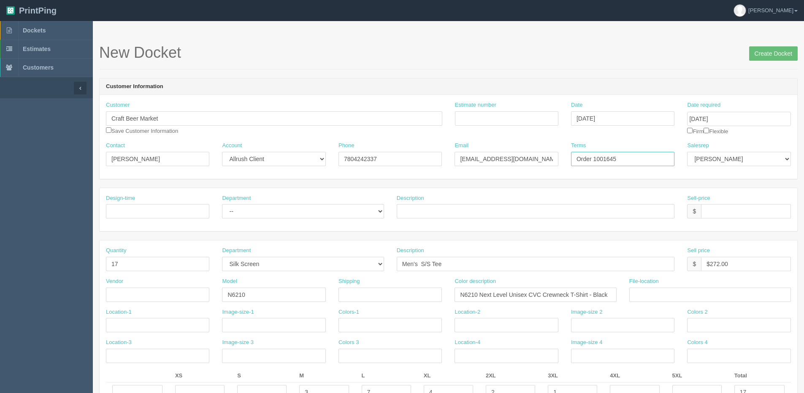
click at [613, 163] on input "Order 1001645" at bounding box center [622, 159] width 103 height 14
drag, startPoint x: 611, startPoint y: 160, endPoint x: 645, endPoint y: 155, distance: 35.0
click at [644, 156] on input "Order 1001645" at bounding box center [622, 159] width 103 height 14
type input "Order 1001687"
click at [707, 132] on input "checkbox" at bounding box center [706, 130] width 5 height 5
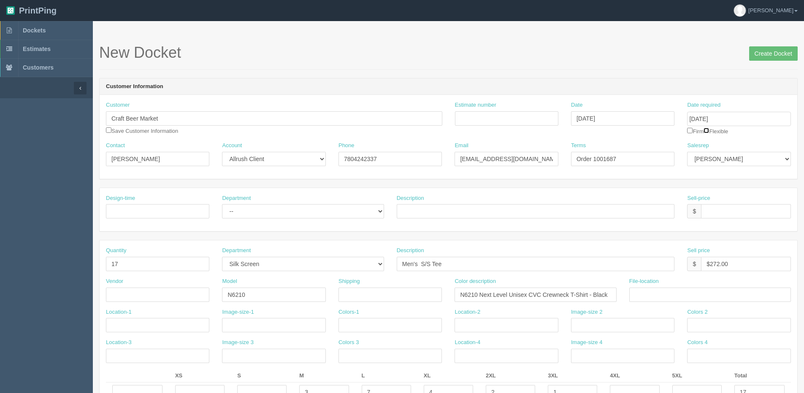
checkbox input "true"
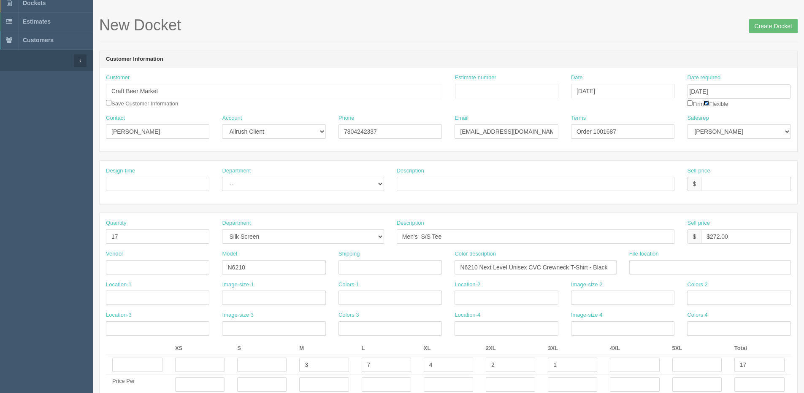
scroll to position [42, 0]
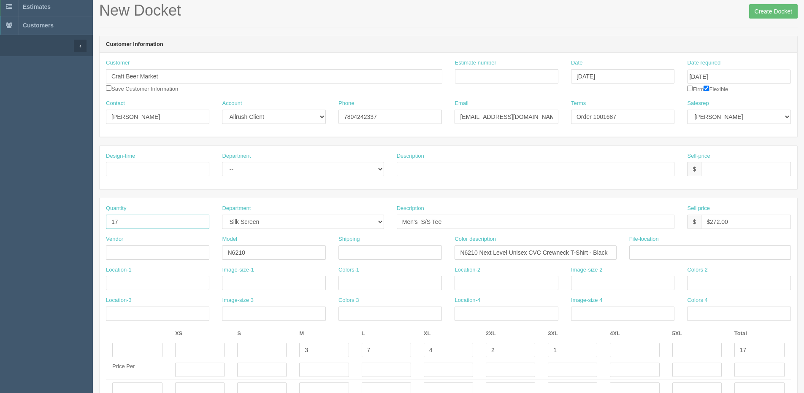
drag, startPoint x: 97, startPoint y: 227, endPoint x: -10, endPoint y: 241, distance: 107.8
click at [0, 241] on html "PrintPing [PERSON_NAME] Edit account ( [PERSON_NAME][EMAIL_ADDRESS][DOMAIN_NAME…" at bounding box center [402, 378] width 804 height 841
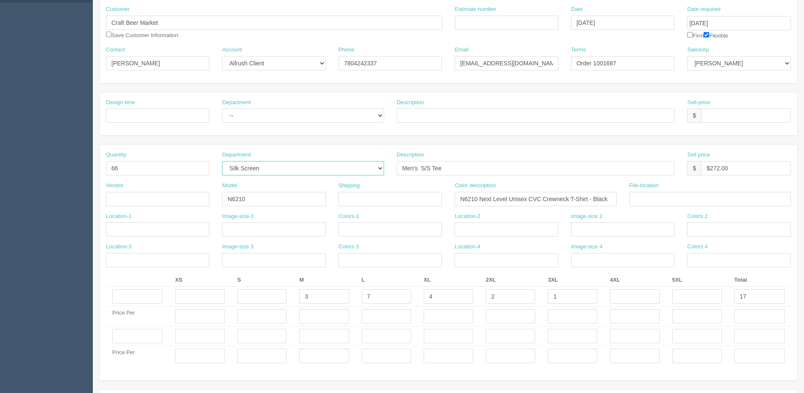
scroll to position [84, 0]
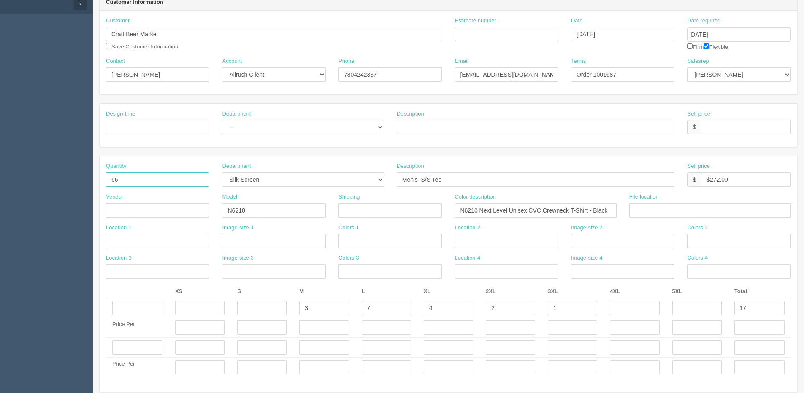
drag, startPoint x: 130, startPoint y: 179, endPoint x: 2, endPoint y: 190, distance: 129.3
click at [24, 190] on section "Dockets Estimates Customers" at bounding box center [402, 347] width 804 height 820
type input "72"
click at [255, 305] on input "text" at bounding box center [261, 308] width 49 height 14
type input "12"
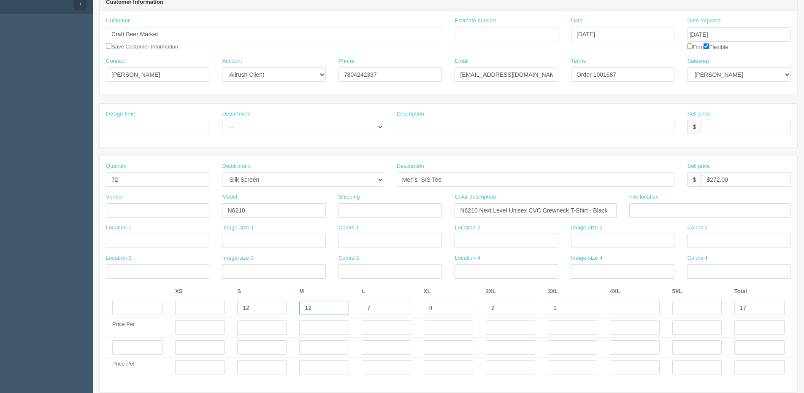
type input "12"
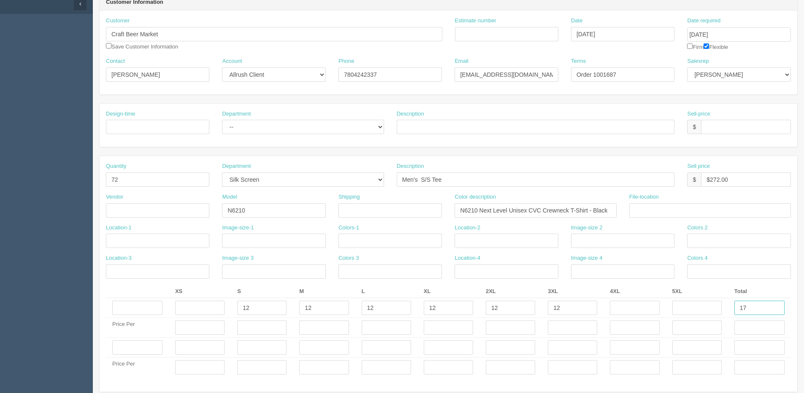
drag, startPoint x: 707, startPoint y: 313, endPoint x: 662, endPoint y: 313, distance: 44.7
click at [662, 313] on tr "12 12 12 12 12 12 17" at bounding box center [448, 308] width 685 height 20
type input "72"
drag, startPoint x: 709, startPoint y: 178, endPoint x: 807, endPoint y: 116, distance: 115.8
click at [804, 128] on html "PrintPing [PERSON_NAME] Edit account ( [PERSON_NAME][EMAIL_ADDRESS][DOMAIN_NAME…" at bounding box center [402, 336] width 804 height 841
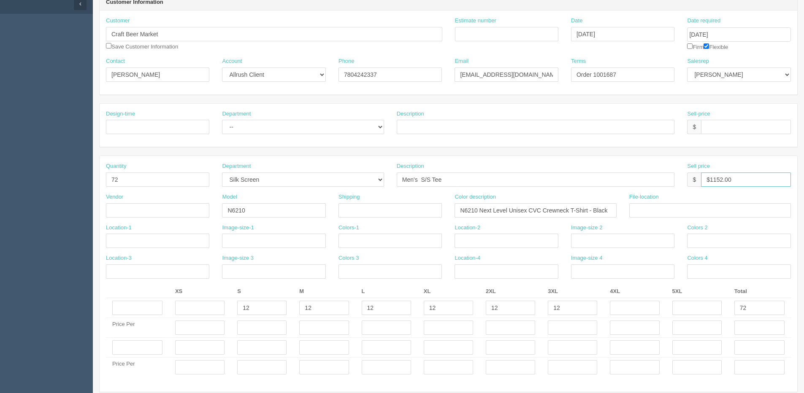
type input "$1152.00"
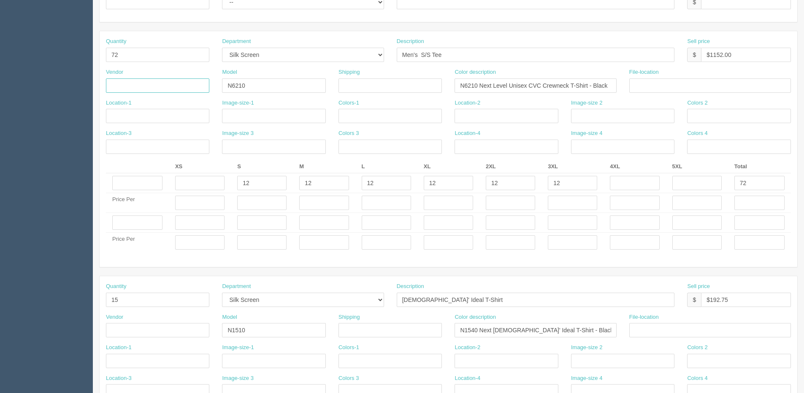
scroll to position [211, 0]
drag, startPoint x: 128, startPoint y: 304, endPoint x: 91, endPoint y: 300, distance: 37.4
click at [91, 300] on section "Dockets Estimates Customers" at bounding box center [402, 220] width 804 height 820
drag, startPoint x: 91, startPoint y: 300, endPoint x: 127, endPoint y: 301, distance: 35.9
click at [127, 301] on input "15" at bounding box center [157, 298] width 103 height 14
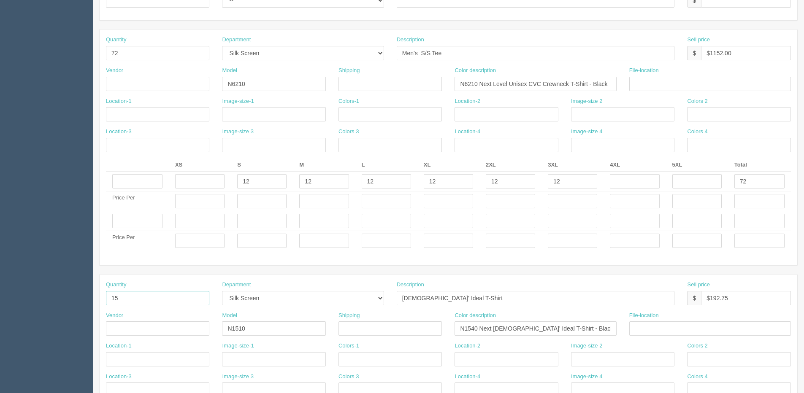
drag, startPoint x: 125, startPoint y: 300, endPoint x: 92, endPoint y: 301, distance: 33.0
click at [92, 301] on section "Dockets Estimates Customers" at bounding box center [402, 220] width 804 height 820
type input "54"
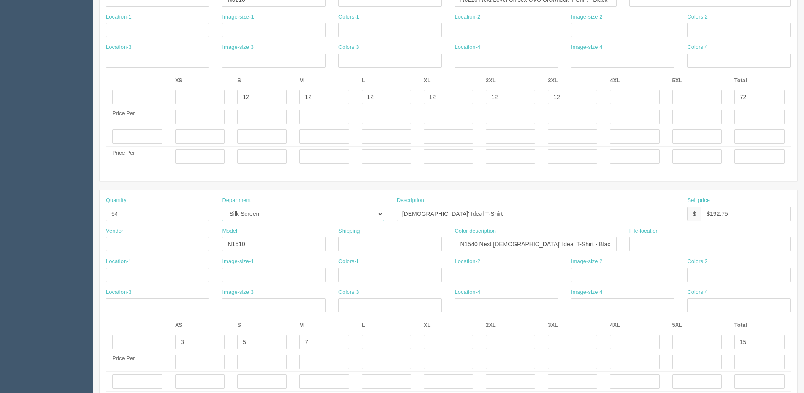
scroll to position [380, 0]
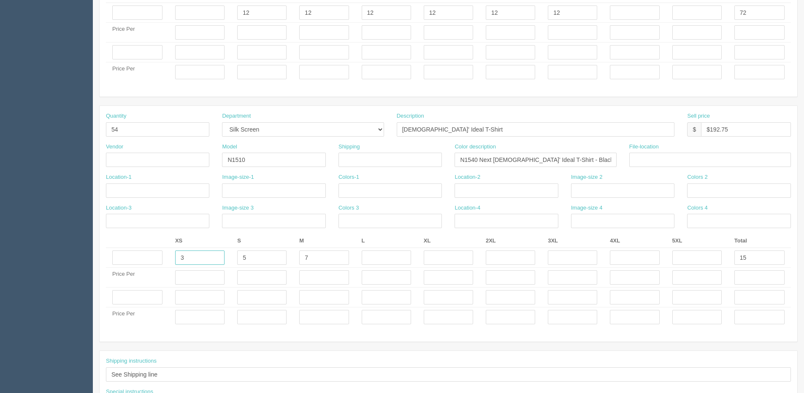
drag, startPoint x: 183, startPoint y: 262, endPoint x: 87, endPoint y: 257, distance: 96.0
click at [113, 260] on tr "3 5 7 15" at bounding box center [448, 258] width 685 height 20
type input "6"
type input "12"
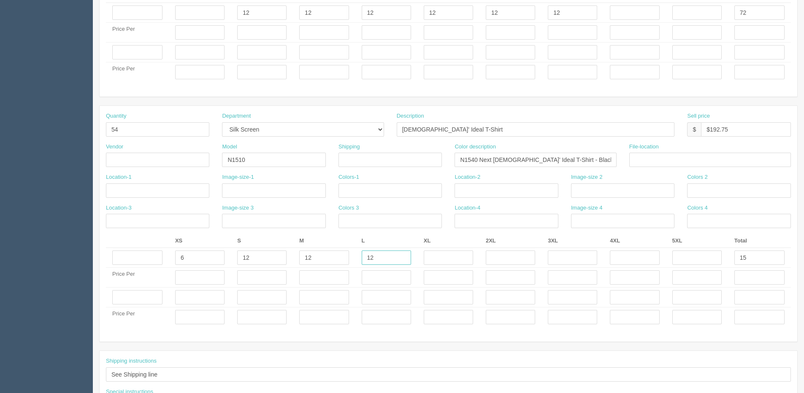
type input "12"
type input "54"
drag, startPoint x: 710, startPoint y: 129, endPoint x: 807, endPoint y: 108, distance: 98.4
click at [804, 111] on html "PrintPing Dan Edit account ( dan@arapparel.ca ) Logout Dockets Estimates" at bounding box center [402, 40] width 804 height 841
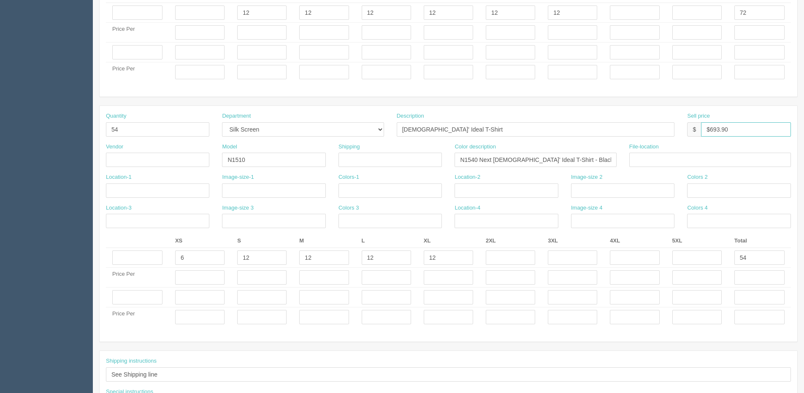
type input "$693.90"
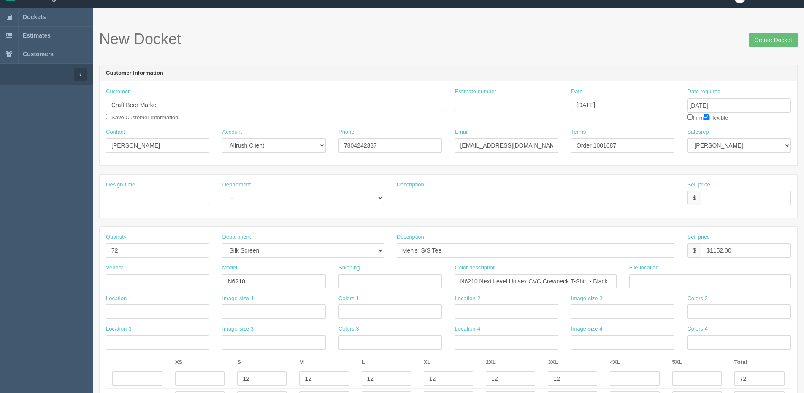
scroll to position [0, 0]
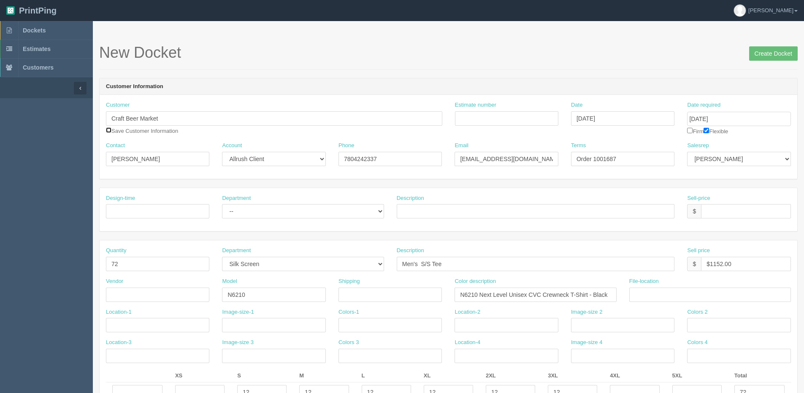
click at [106, 131] on input "checkbox" at bounding box center [108, 129] width 5 height 5
checkbox input "true"
click at [780, 48] on input "Create Docket" at bounding box center [773, 53] width 49 height 14
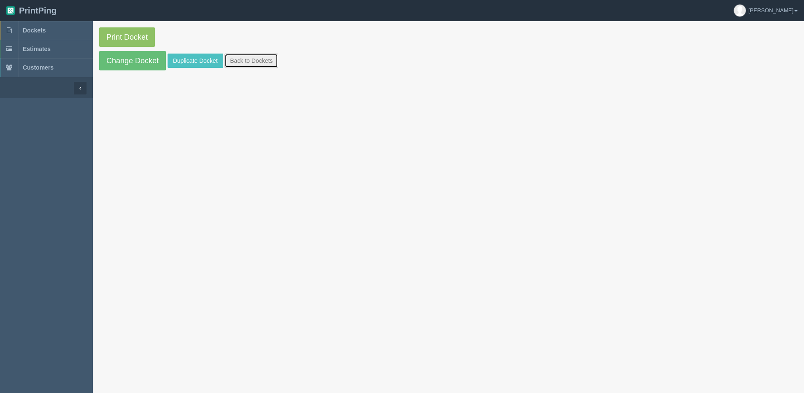
drag, startPoint x: 252, startPoint y: 61, endPoint x: 243, endPoint y: 61, distance: 8.9
click at [252, 61] on link "Back to Dockets" at bounding box center [252, 61] width 54 height 14
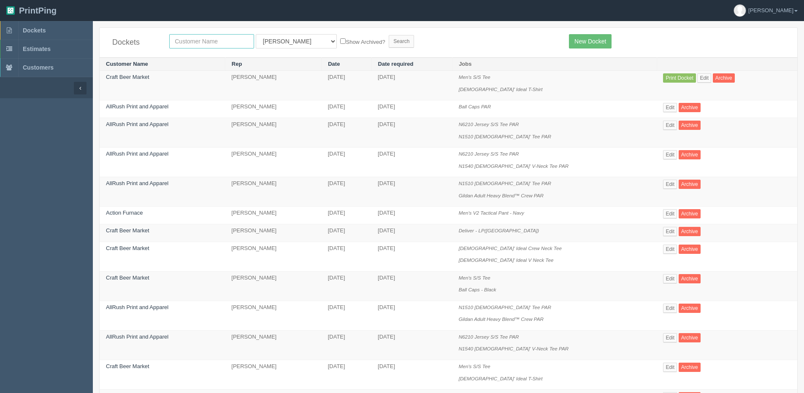
click at [217, 44] on input "text" at bounding box center [211, 41] width 85 height 14
type input "carft"
click at [389, 35] on input "Search" at bounding box center [401, 41] width 25 height 13
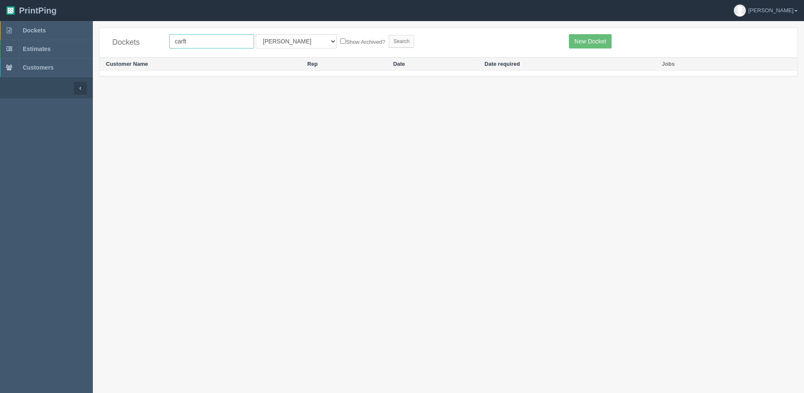
click at [208, 41] on input "carft" at bounding box center [211, 41] width 85 height 14
type input "craft"
click at [389, 35] on input "Search" at bounding box center [401, 41] width 25 height 13
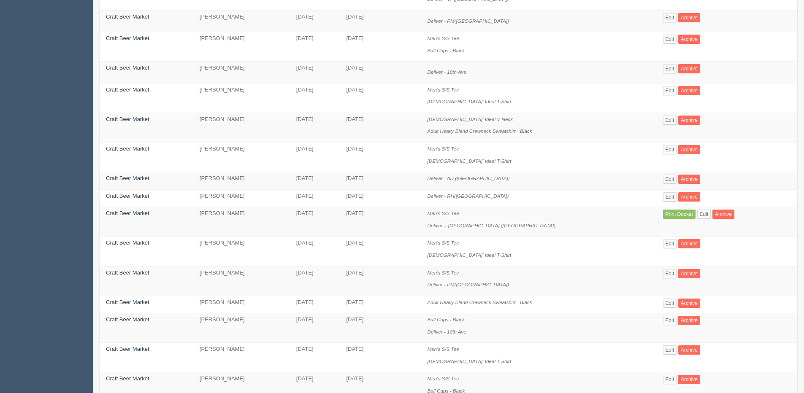
scroll to position [253, 0]
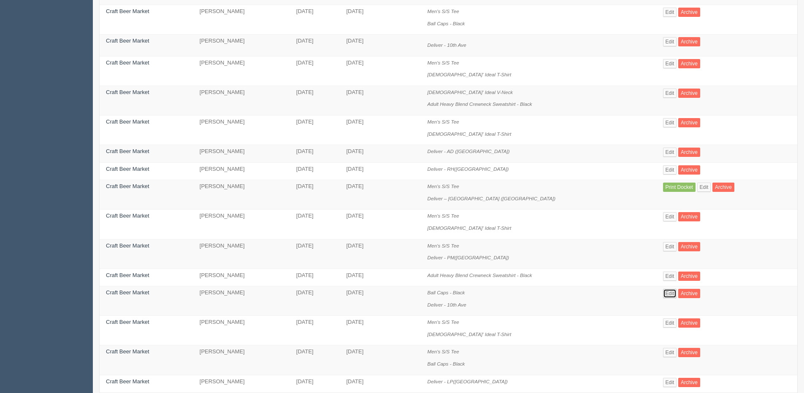
click at [665, 294] on link "Edit" at bounding box center [670, 293] width 14 height 9
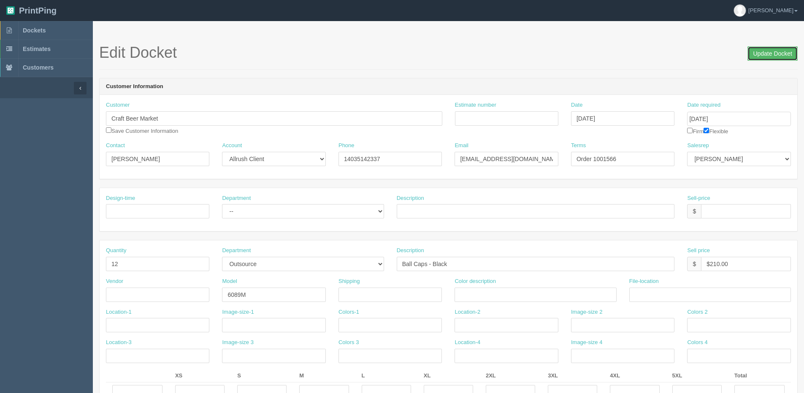
drag, startPoint x: 779, startPoint y: 54, endPoint x: 737, endPoint y: 56, distance: 42.3
click at [776, 54] on input "Update Docket" at bounding box center [773, 53] width 50 height 14
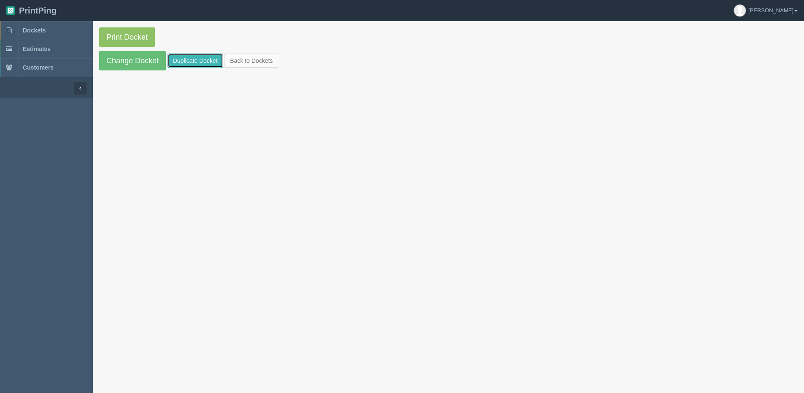
click at [194, 65] on link "Duplicate Docket" at bounding box center [196, 61] width 56 height 14
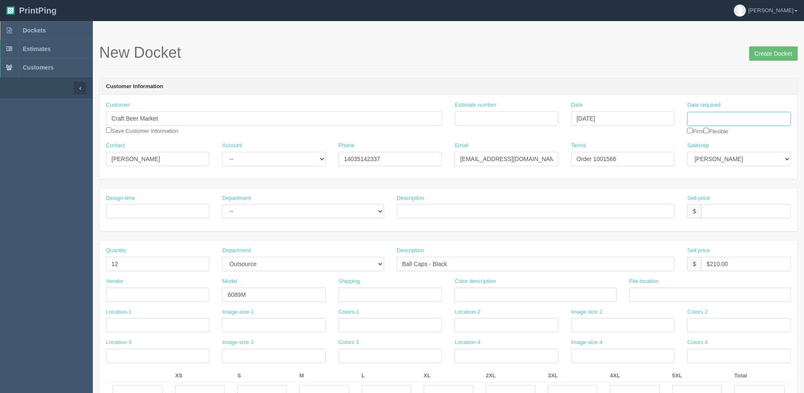
click at [748, 121] on input "Date required" at bounding box center [738, 119] width 103 height 14
drag, startPoint x: 749, startPoint y: 201, endPoint x: 85, endPoint y: 202, distance: 663.5
click at [740, 201] on tr "21 22 23 24 25 26 27" at bounding box center [728, 200] width 79 height 12
click at [174, 124] on input "Craft Beer Market" at bounding box center [274, 118] width 336 height 14
click at [152, 132] on strong "Craft Beer Market" at bounding box center [136, 135] width 46 height 6
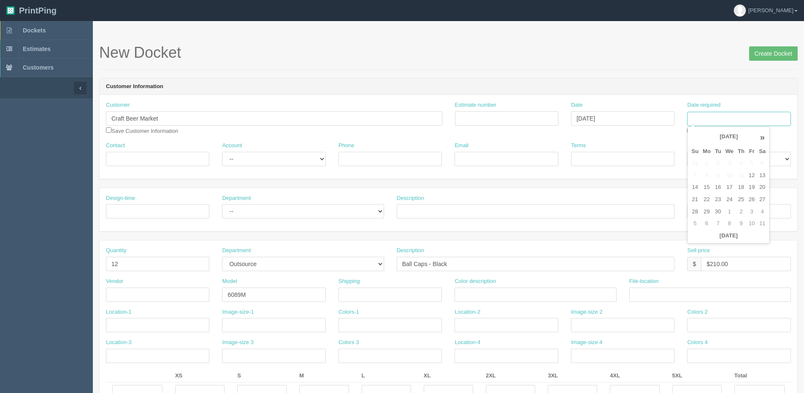
click at [713, 114] on input "Date required" at bounding box center [738, 119] width 103 height 14
click at [750, 198] on td "26" at bounding box center [752, 200] width 10 height 12
type input "[DATE]"
click at [770, 51] on input "Create Docket" at bounding box center [773, 53] width 49 height 14
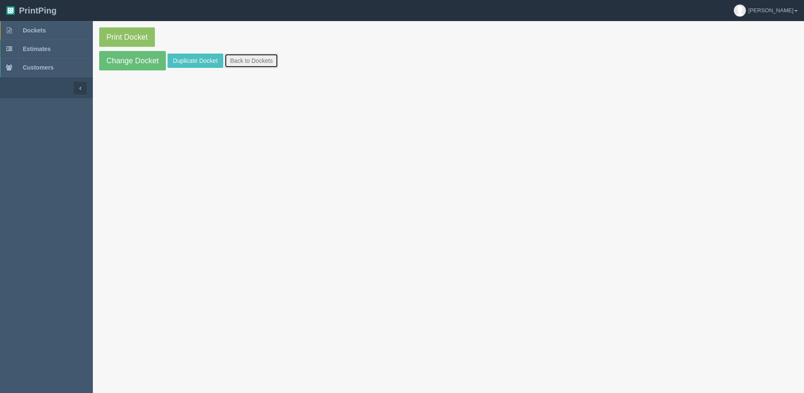
click at [255, 56] on link "Back to Dockets" at bounding box center [252, 61] width 54 height 14
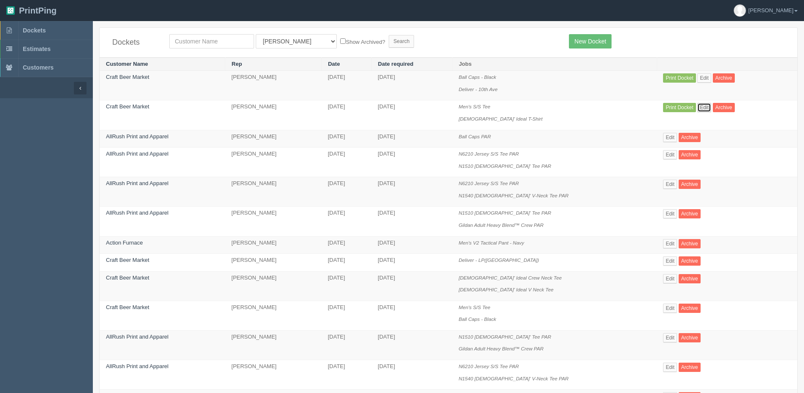
click at [704, 108] on link "Edit" at bounding box center [704, 107] width 14 height 9
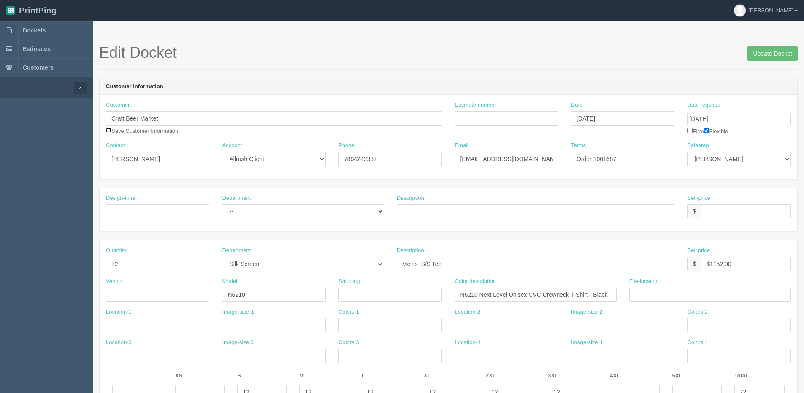
click at [109, 133] on input "checkbox" at bounding box center [108, 129] width 5 height 5
checkbox input "true"
click at [768, 48] on input "Update Docket" at bounding box center [773, 53] width 50 height 14
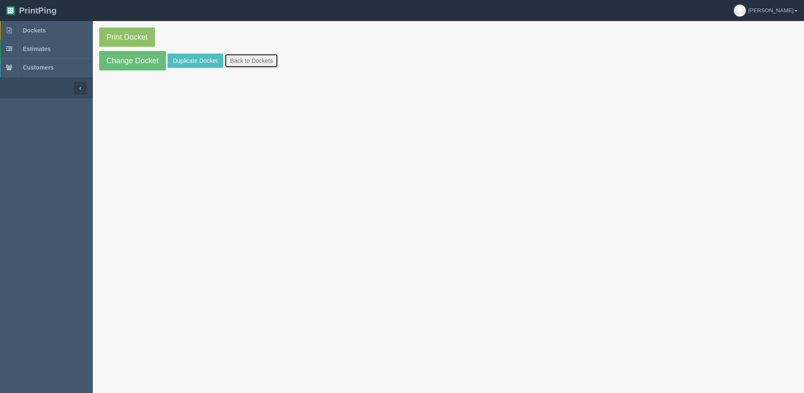
click at [250, 63] on link "Back to Dockets" at bounding box center [252, 61] width 54 height 14
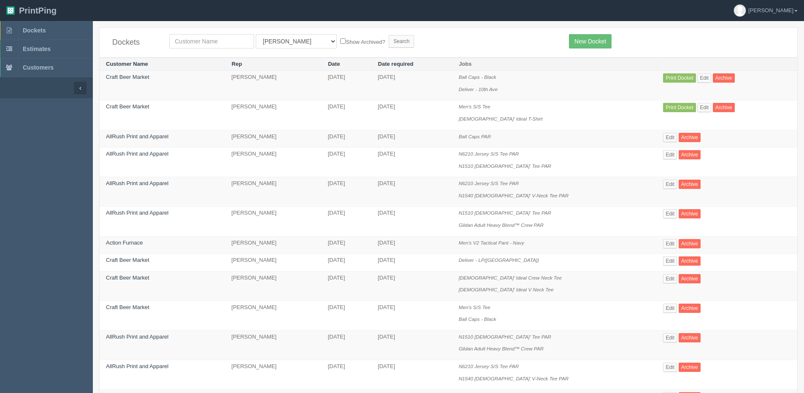
click at [699, 81] on td "Print Docket Edit Archive" at bounding box center [727, 86] width 141 height 30
click at [701, 80] on link "Edit" at bounding box center [704, 77] width 14 height 9
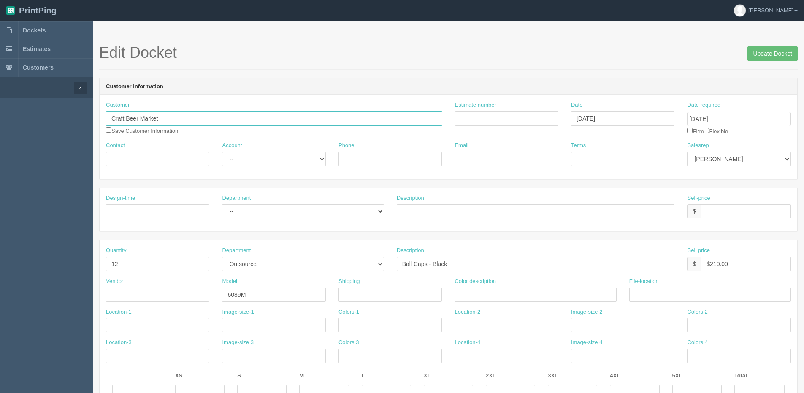
click at [154, 118] on input "Craft Beer Market" at bounding box center [274, 118] width 336 height 14
click at [182, 120] on input "Craft Beer Market" at bounding box center [274, 118] width 336 height 14
type input "Craft Beer Market"
type input "4034528856"
type input "AlisonR@craftbeermarket.ca"
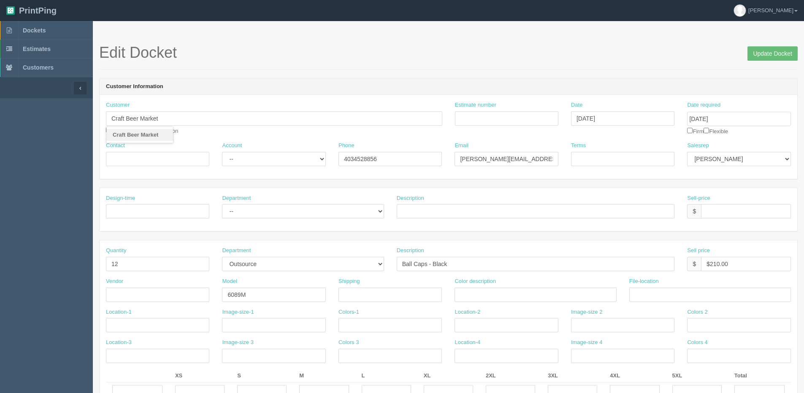
click at [149, 132] on strong "Craft Beer Market" at bounding box center [136, 135] width 46 height 6
type input "ERICKA HARLEY"
type input "7804242337"
type input "ricehowardoffice@craftbeermarket.ca"
type input "Order 1001687"
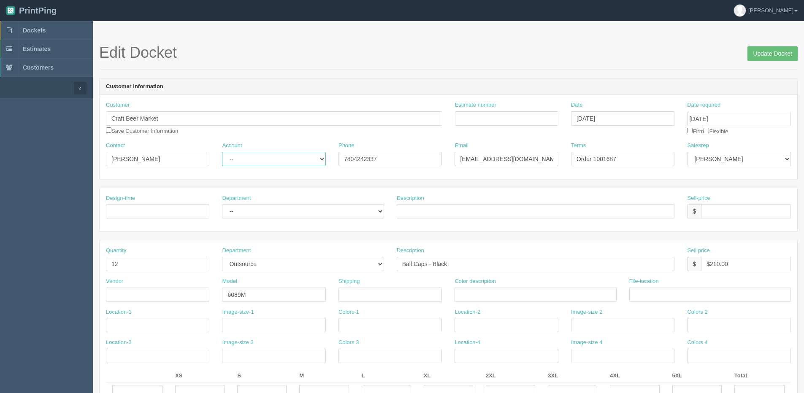
click at [282, 166] on select "-- Existing Client Allrush Client Rep Client" at bounding box center [273, 159] width 103 height 14
select select "Allrush Client"
click at [222, 152] on select "-- Existing Client Allrush Client Rep Client" at bounding box center [273, 159] width 103 height 14
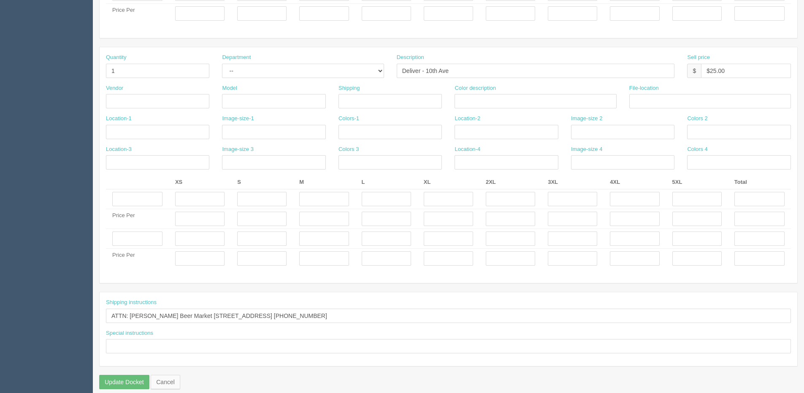
scroll to position [447, 0]
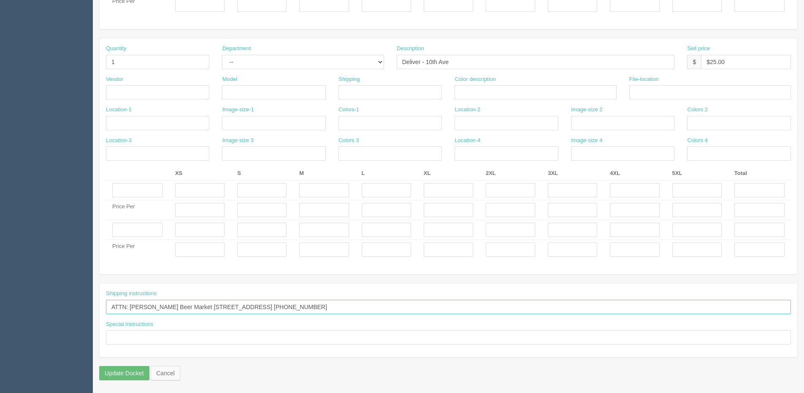
drag, startPoint x: 130, startPoint y: 309, endPoint x: 534, endPoint y: 296, distance: 403.7
click at [583, 297] on div "Shipping instructions ATTN: Cole Mooy - CRAFT Beer Market 345 10 Ave SW Calgary…" at bounding box center [448, 302] width 685 height 24
paste input "ERICKA HARLEY CRAFT Beer Market 10013 101A Ave NW Edmonton, AB T5J0C3 Canada 78…"
click at [179, 306] on input "ATTN: ERICKA HARLEY CRAFT Beer Market 10013 101A Ave NW Edmonton, AB T5J0C3 Can…" at bounding box center [448, 307] width 685 height 14
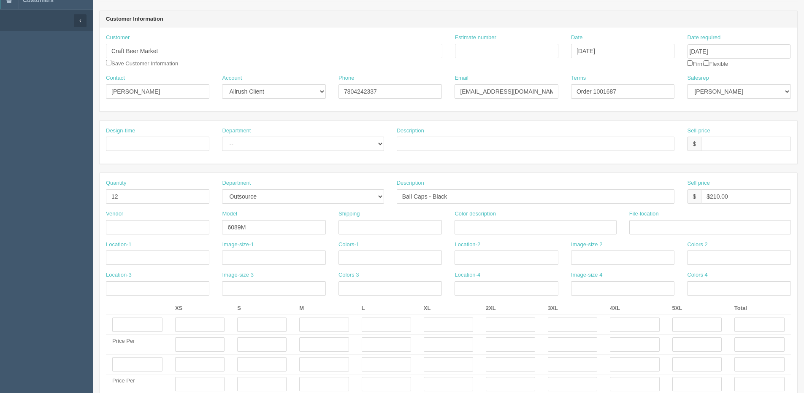
scroll to position [0, 0]
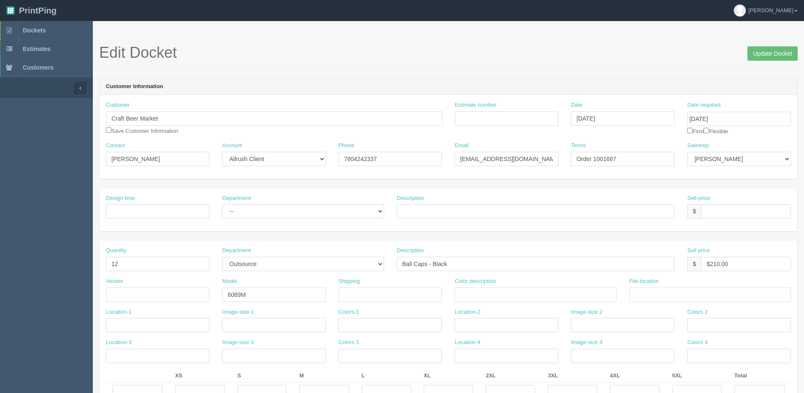
type input "ATTN: ERICKA HARLEY - CRAFT Beer Market 10013 101A Ave NW Edmonton, AB T5J0C3 C…"
click at [709, 129] on input "checkbox" at bounding box center [706, 130] width 5 height 5
checkbox input "true"
click at [767, 55] on input "Update Docket" at bounding box center [773, 53] width 50 height 14
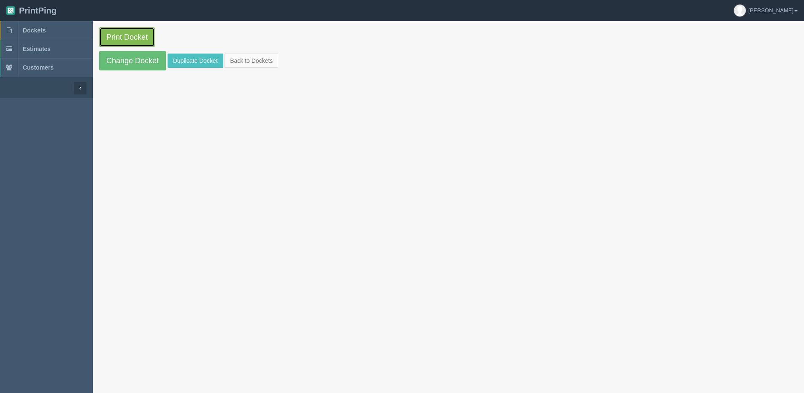
click at [138, 41] on link "Print Docket" at bounding box center [127, 36] width 56 height 19
click at [237, 59] on link "Back to Dockets" at bounding box center [252, 61] width 54 height 14
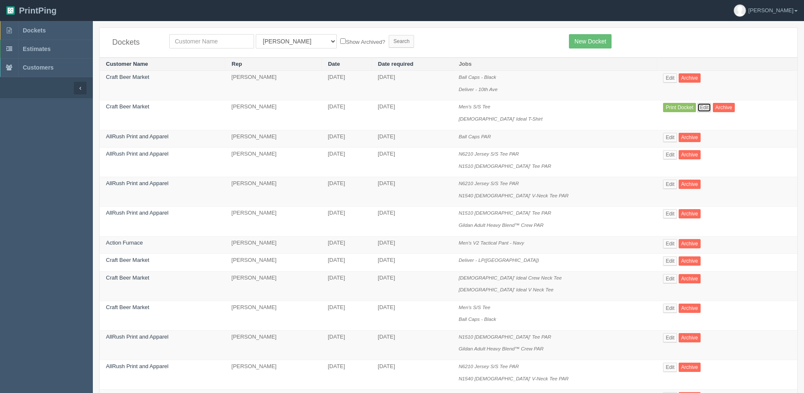
click at [709, 107] on link "Edit" at bounding box center [704, 107] width 14 height 9
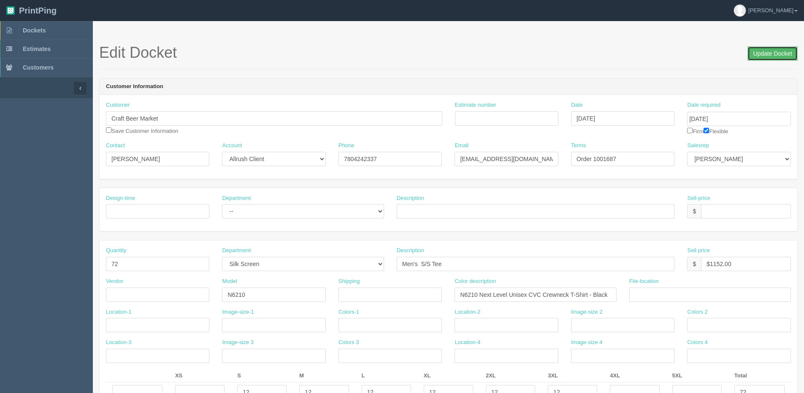
click at [755, 56] on input "Update Docket" at bounding box center [773, 53] width 50 height 14
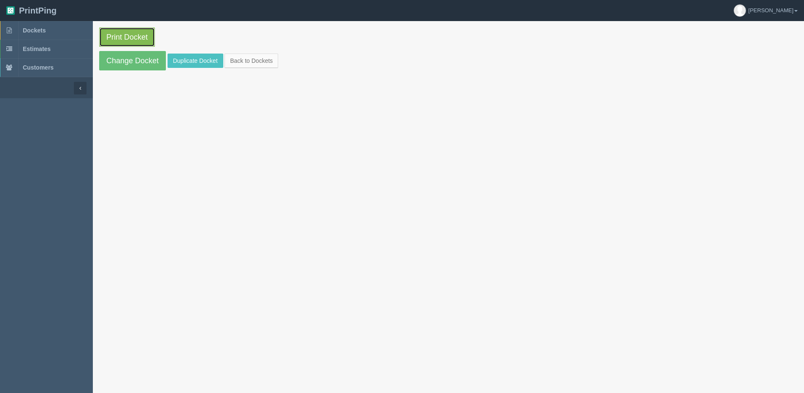
click at [125, 31] on link "Print Docket" at bounding box center [127, 36] width 56 height 19
click at [268, 65] on link "Back to Dockets" at bounding box center [252, 61] width 54 height 14
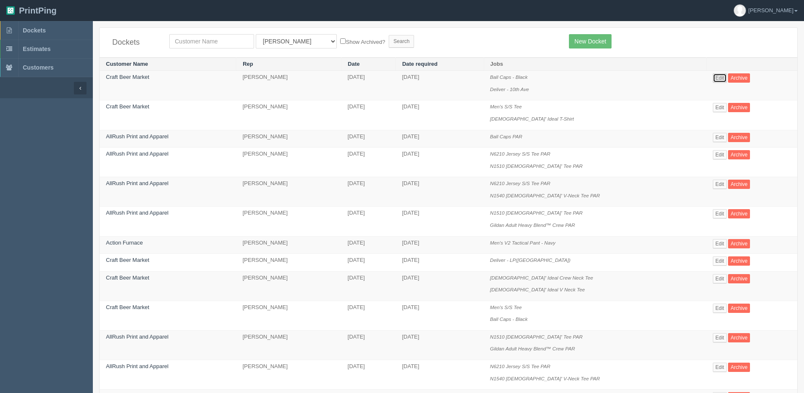
click at [723, 78] on link "Edit" at bounding box center [720, 77] width 14 height 9
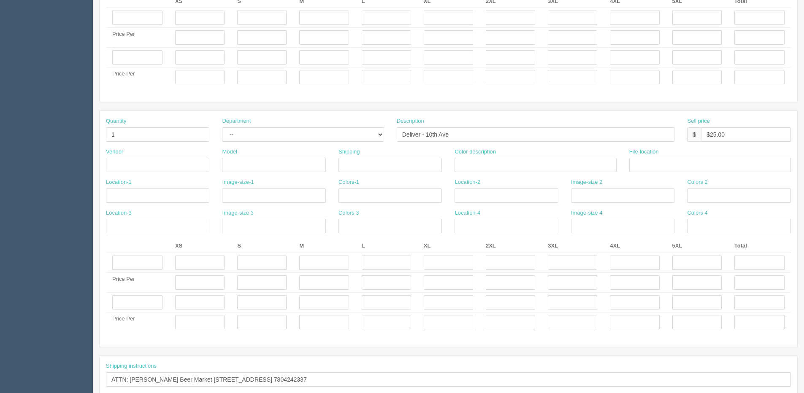
scroll to position [447, 0]
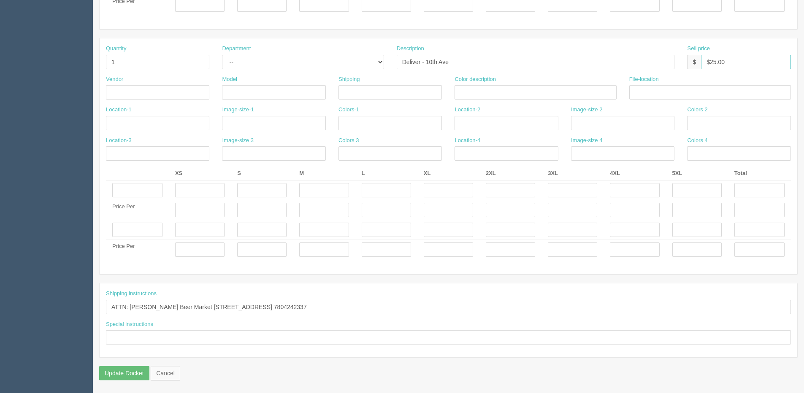
drag, startPoint x: 726, startPoint y: 67, endPoint x: 626, endPoint y: 65, distance: 100.1
click at [621, 66] on div "Quantity 1 Department -- Embroidery Silk Screen Heat Press Outsource Design Des…" at bounding box center [449, 60] width 698 height 31
click at [474, 91] on input "text" at bounding box center [536, 92] width 162 height 14
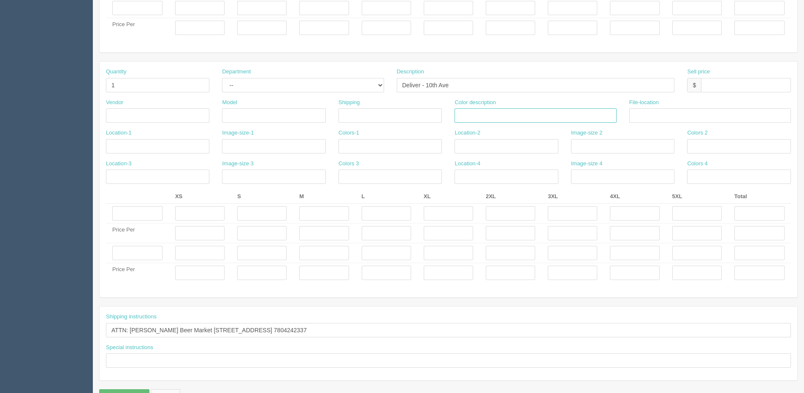
scroll to position [405, 0]
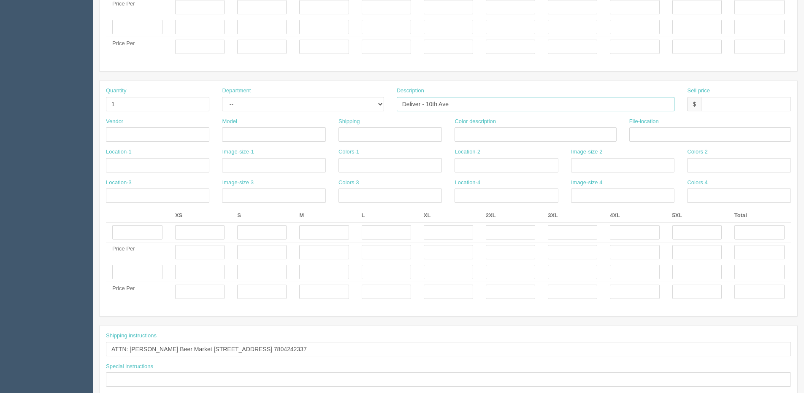
drag, startPoint x: 426, startPoint y: 103, endPoint x: 660, endPoint y: 90, distance: 234.2
click at [634, 90] on div "Description Deliver - 10th Ave" at bounding box center [536, 99] width 278 height 24
type input "Deliver - RH([GEOGRAPHIC_DATA])"
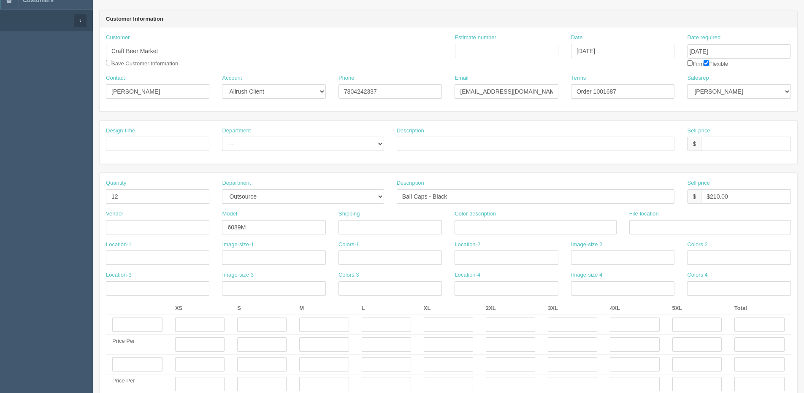
scroll to position [0, 0]
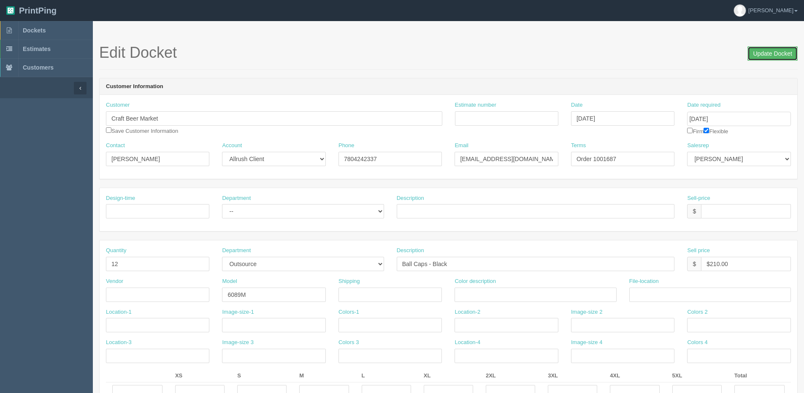
drag, startPoint x: 753, startPoint y: 55, endPoint x: 743, endPoint y: 54, distance: 10.2
click at [753, 55] on input "Update Docket" at bounding box center [773, 53] width 50 height 14
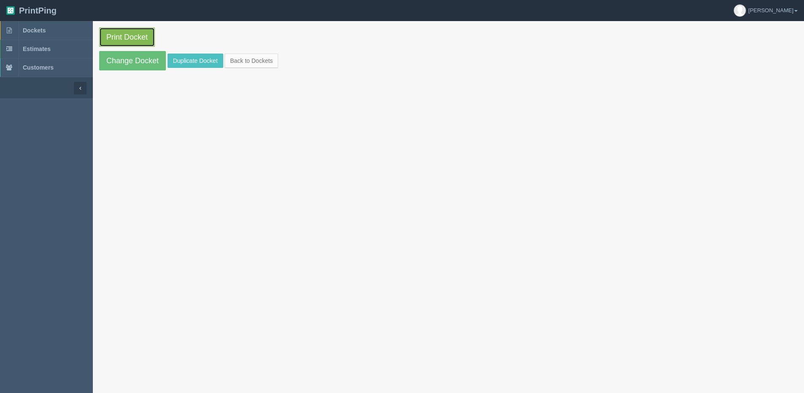
click at [130, 35] on link "Print Docket" at bounding box center [127, 36] width 56 height 19
click at [273, 57] on link "Back to Dockets" at bounding box center [252, 61] width 54 height 14
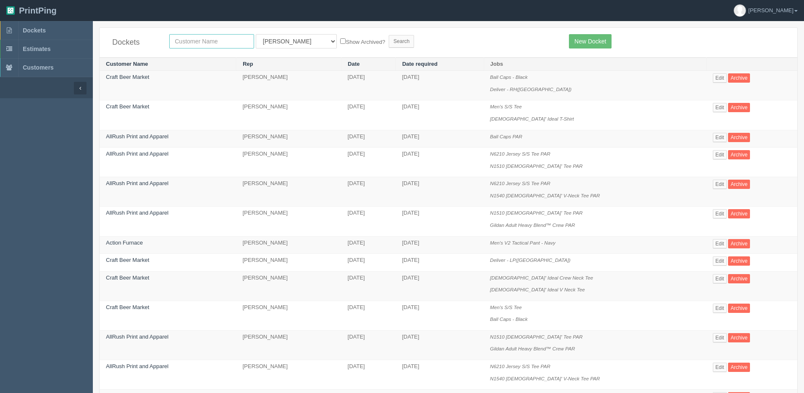
click at [181, 46] on input "text" at bounding box center [211, 41] width 85 height 14
click at [796, 8] on link "[PERSON_NAME]" at bounding box center [765, 10] width 77 height 21
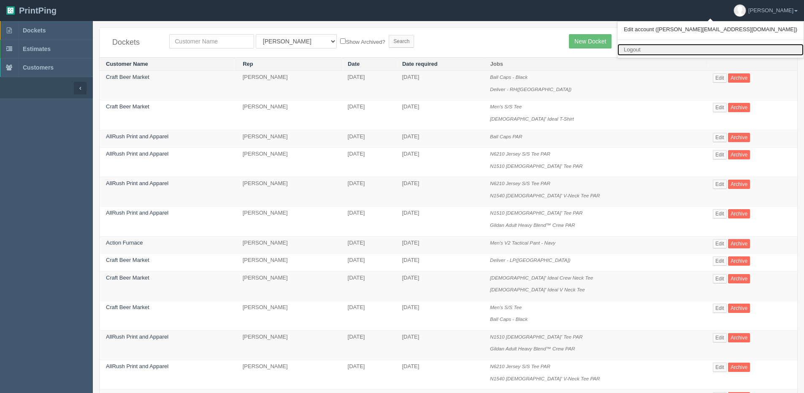
click at [760, 44] on link "Logout" at bounding box center [711, 50] width 186 height 12
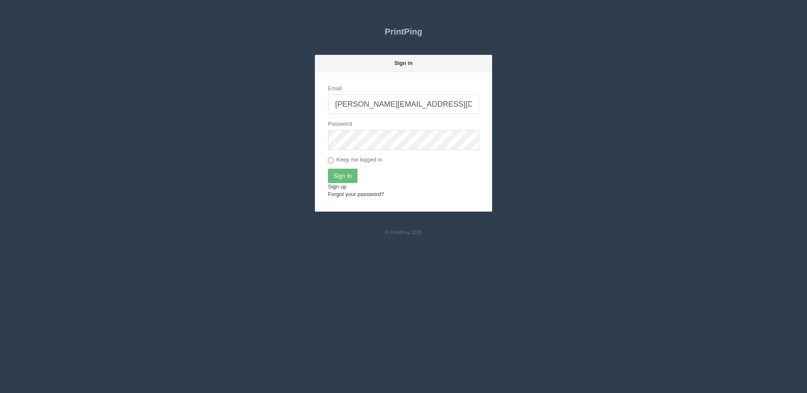
click at [392, 108] on input "[PERSON_NAME][EMAIL_ADDRESS][DOMAIN_NAME]" at bounding box center [403, 104] width 151 height 19
type input "[PERSON_NAME][EMAIL_ADDRESS][DOMAIN_NAME]"
click at [342, 180] on input "Sign In" at bounding box center [343, 176] width 30 height 14
